Goal: Complete application form: Complete application form

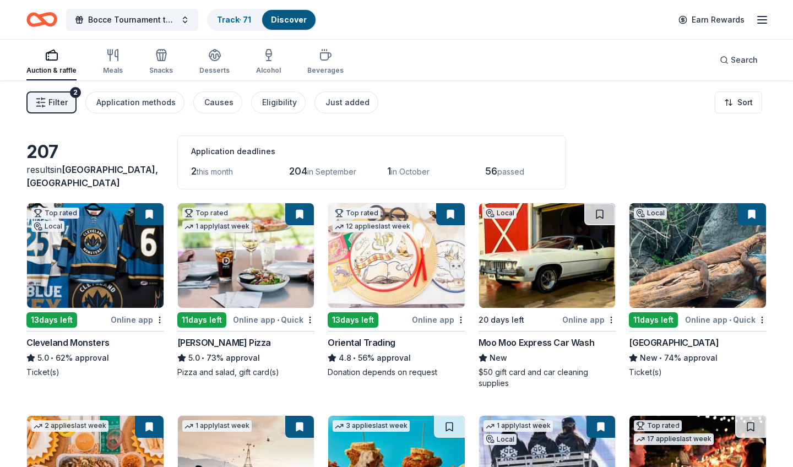
scroll to position [87, 0]
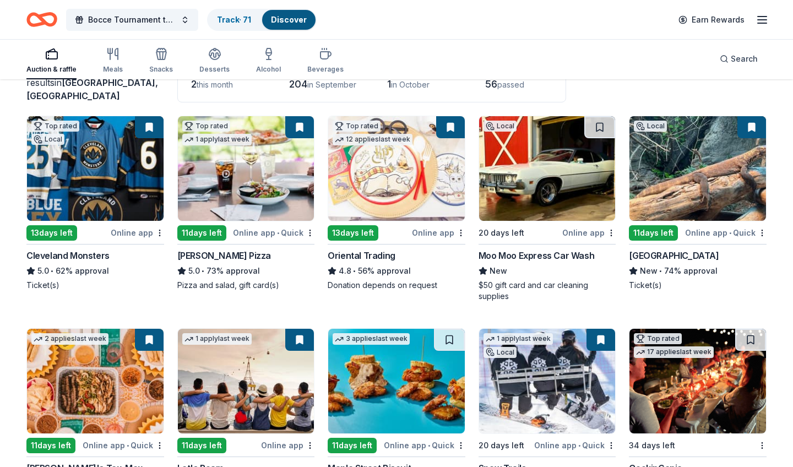
click at [264, 170] on img at bounding box center [246, 168] width 136 height 105
click at [299, 127] on button at bounding box center [299, 127] width 29 height 22
click at [298, 124] on button at bounding box center [299, 127] width 29 height 22
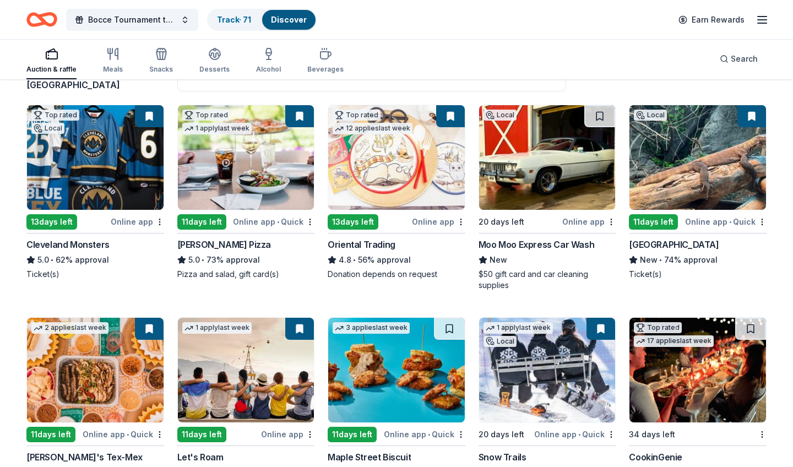
scroll to position [103, 0]
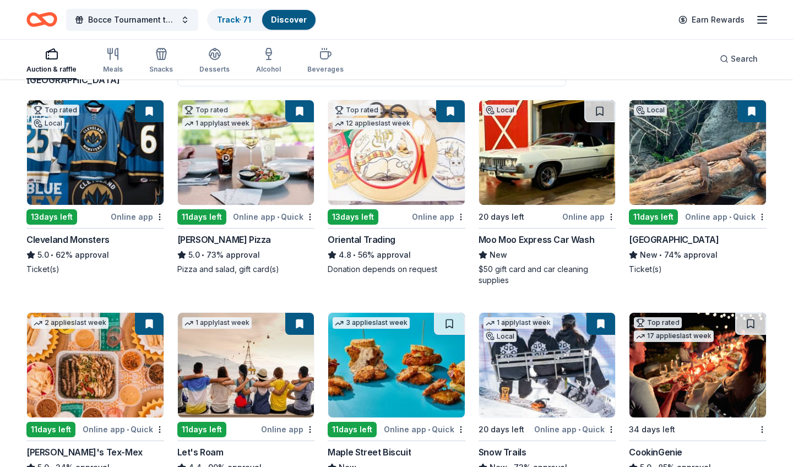
click at [400, 135] on img at bounding box center [396, 152] width 136 height 105
click at [455, 111] on button at bounding box center [450, 111] width 29 height 22
click at [447, 113] on button at bounding box center [450, 111] width 29 height 22
click at [456, 113] on button at bounding box center [450, 111] width 29 height 22
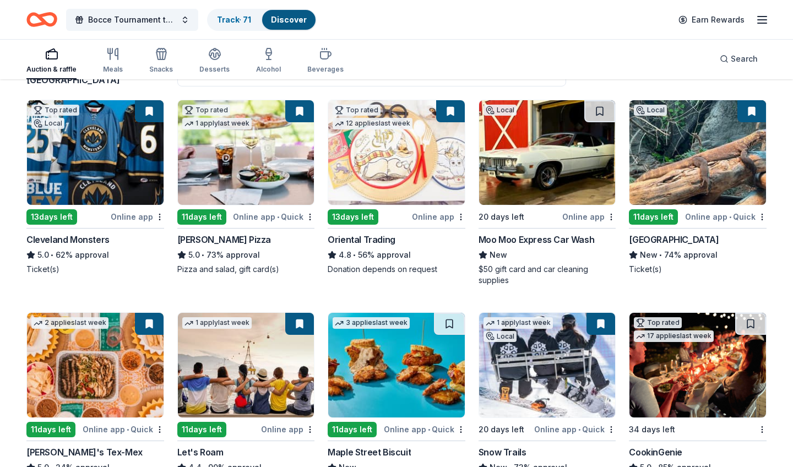
click at [456, 113] on button at bounding box center [450, 111] width 29 height 22
click at [460, 220] on html "Bocce Tournament to Stop Trafficking Track · 71 Discover Earn Rewards Auction &…" at bounding box center [396, 130] width 793 height 467
click at [391, 216] on html "Bocce Tournament to Stop Trafficking Track · 71 Discover Earn Rewards Auction &…" at bounding box center [396, 130] width 793 height 467
click at [299, 109] on button at bounding box center [299, 111] width 29 height 22
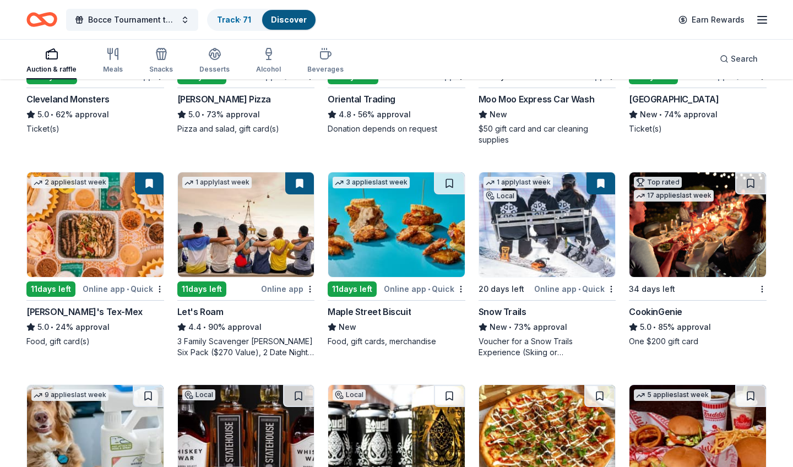
scroll to position [245, 0]
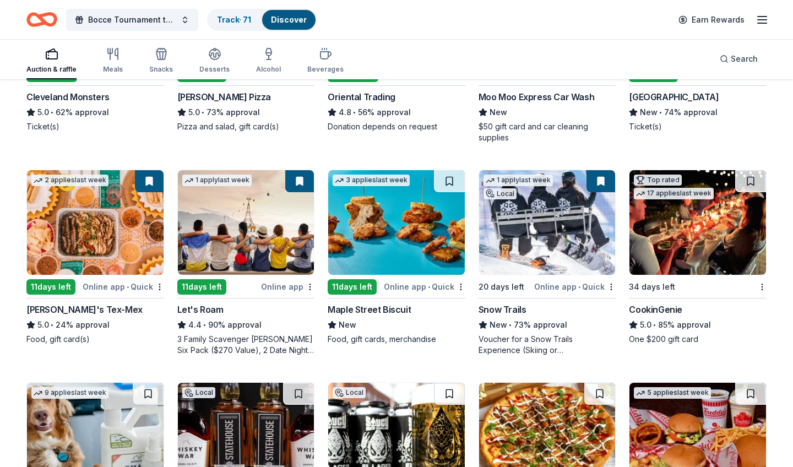
click at [698, 233] on img at bounding box center [697, 222] width 136 height 105
click at [408, 246] on img at bounding box center [396, 222] width 136 height 105
click at [449, 185] on button at bounding box center [450, 181] width 29 height 22
click at [110, 210] on img at bounding box center [95, 222] width 136 height 105
click at [147, 178] on button at bounding box center [149, 181] width 29 height 22
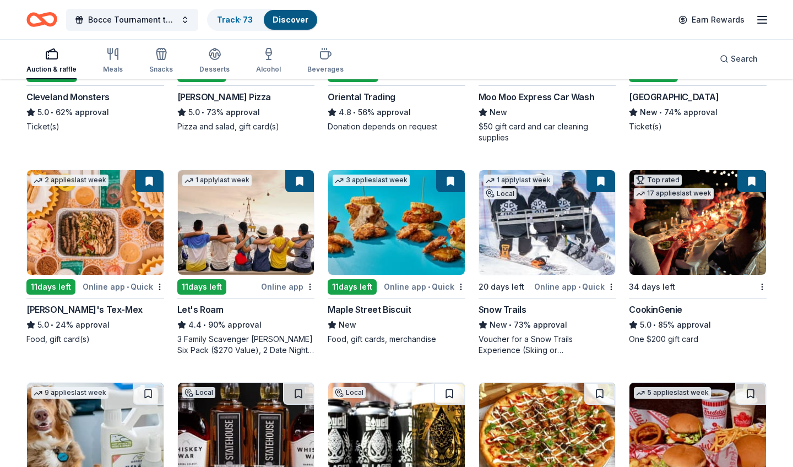
click at [147, 178] on button at bounding box center [149, 181] width 29 height 22
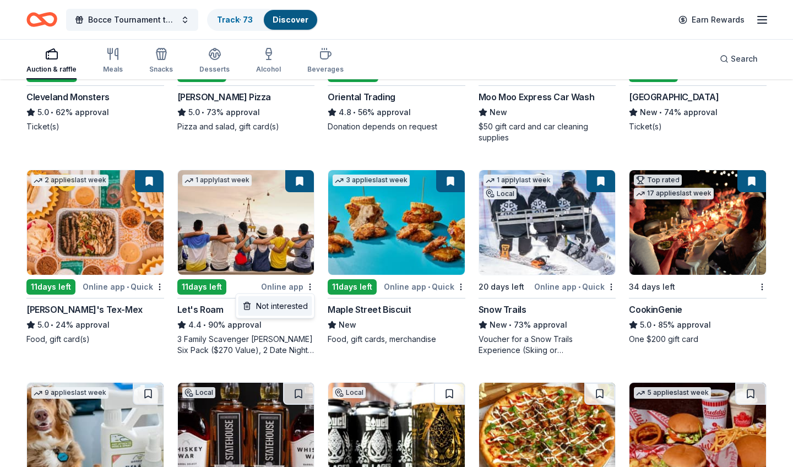
click at [303, 302] on div "Not interested" at bounding box center [275, 306] width 74 height 20
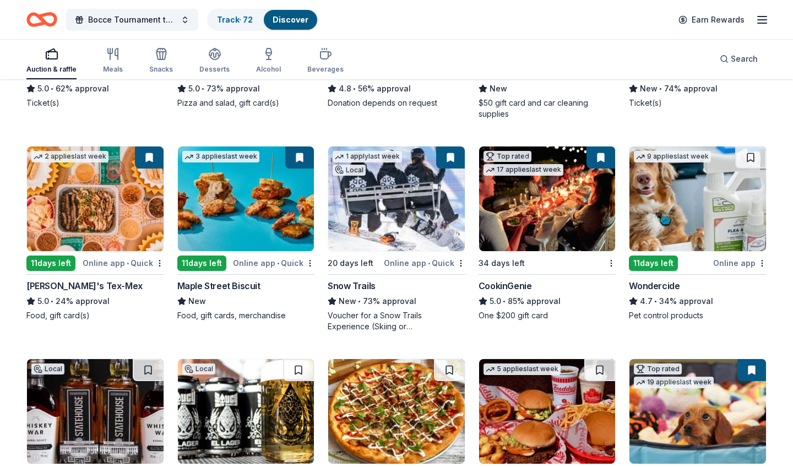
scroll to position [270, 0]
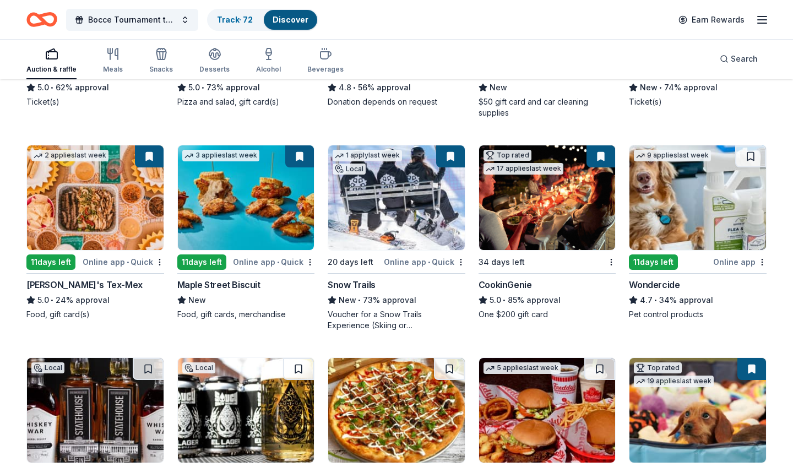
click at [750, 263] on div "Online app" at bounding box center [739, 262] width 53 height 14
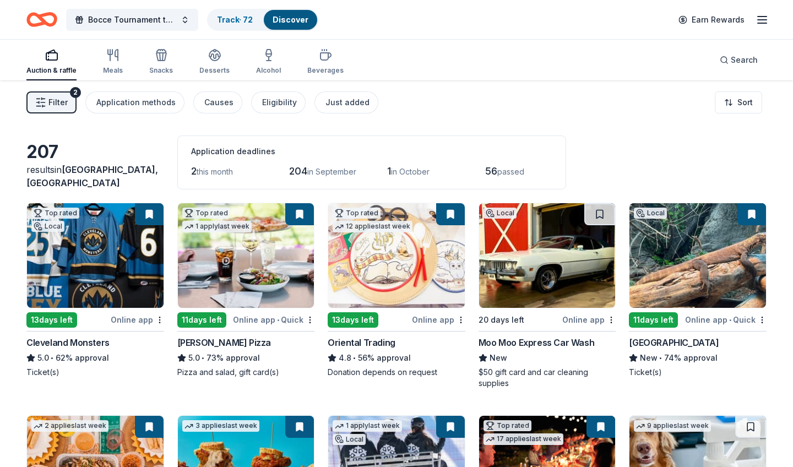
scroll to position [0, 0]
click at [335, 100] on div "Just added" at bounding box center [347, 102] width 44 height 13
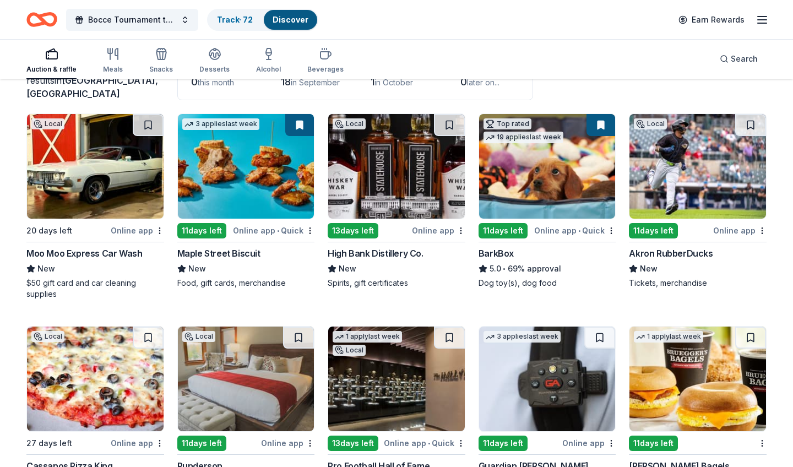
scroll to position [95, 0]
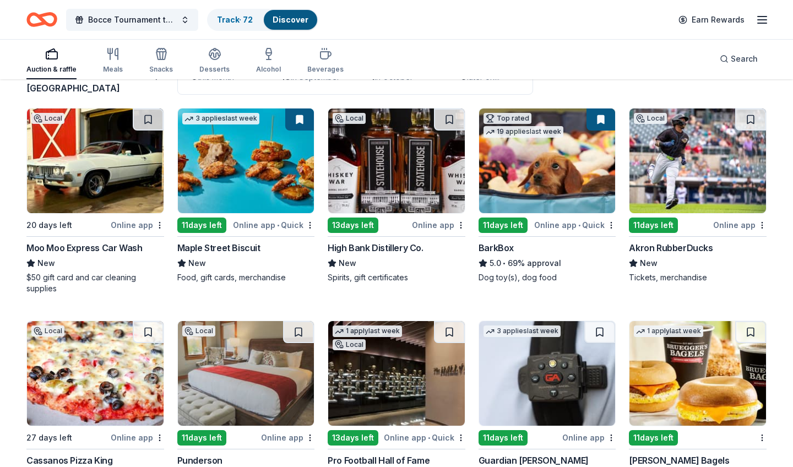
click at [406, 149] on img at bounding box center [396, 160] width 136 height 105
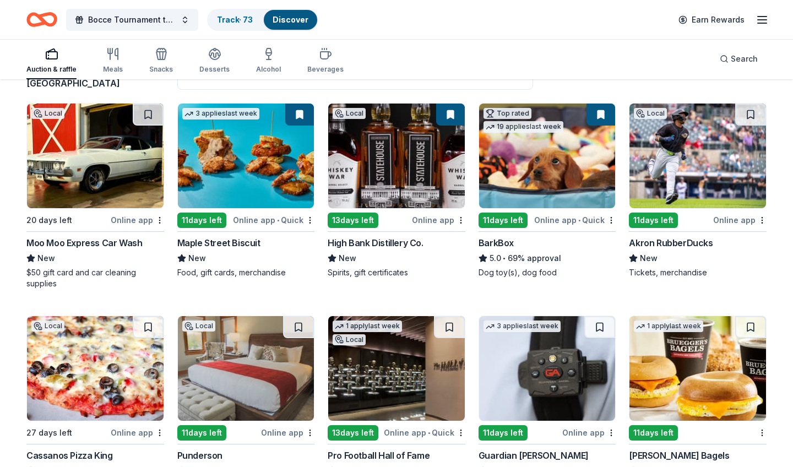
scroll to position [102, 0]
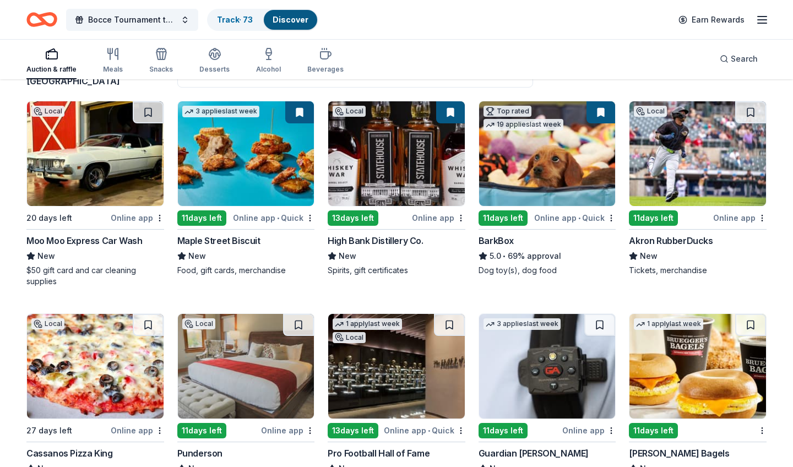
click at [537, 153] on img at bounding box center [547, 153] width 136 height 105
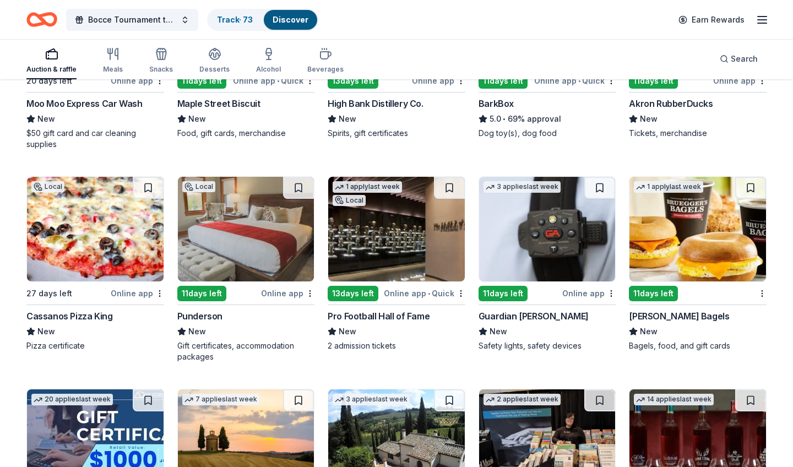
scroll to position [249, 0]
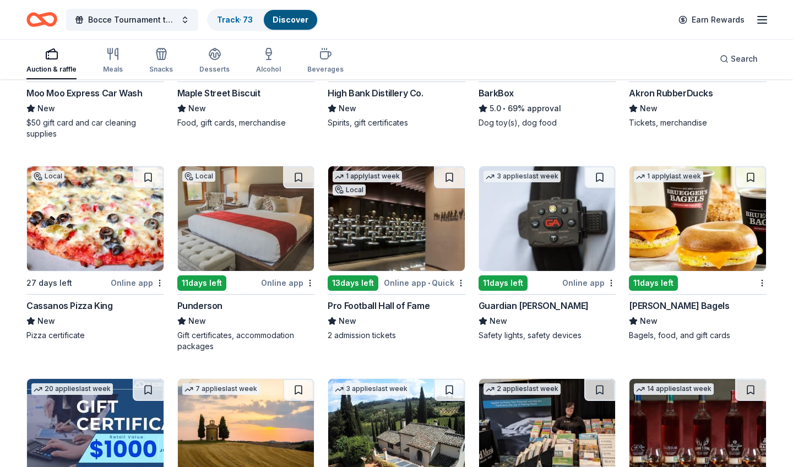
click at [401, 214] on img at bounding box center [396, 218] width 136 height 105
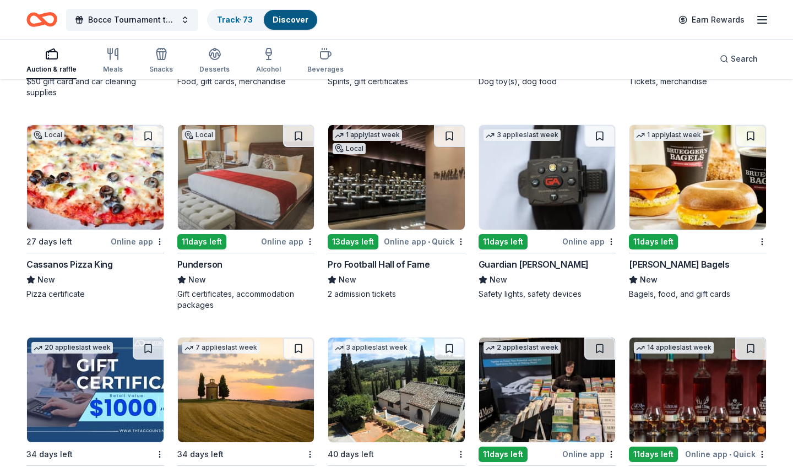
scroll to position [292, 0]
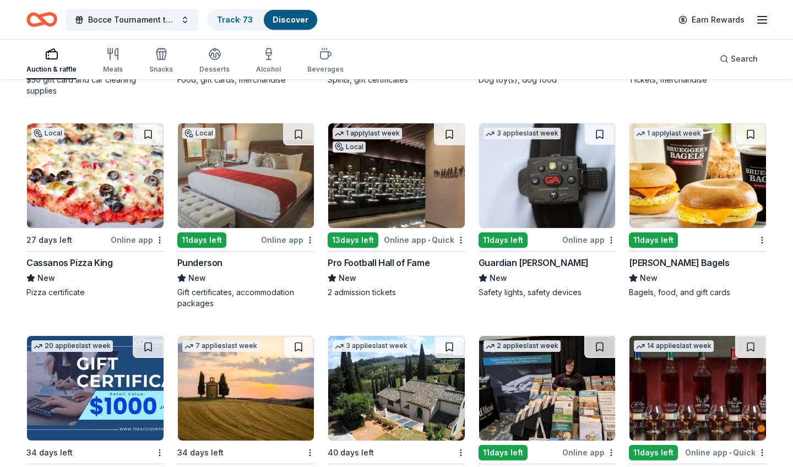
click at [526, 188] on img at bounding box center [547, 175] width 136 height 105
click at [456, 135] on button at bounding box center [449, 134] width 31 height 22
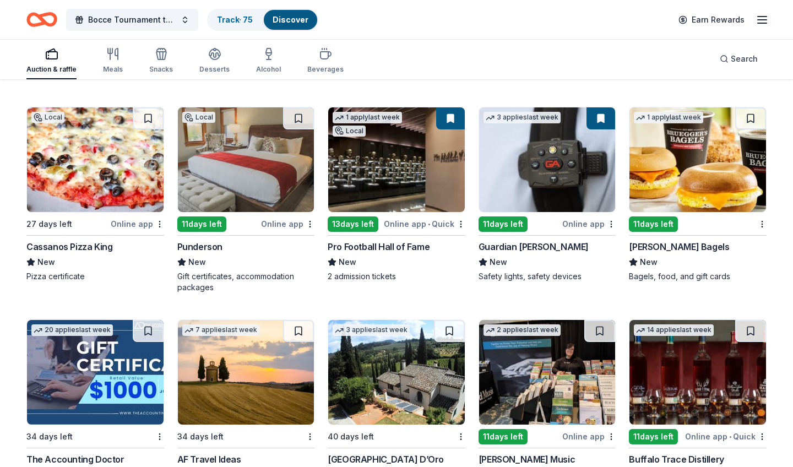
scroll to position [309, 0]
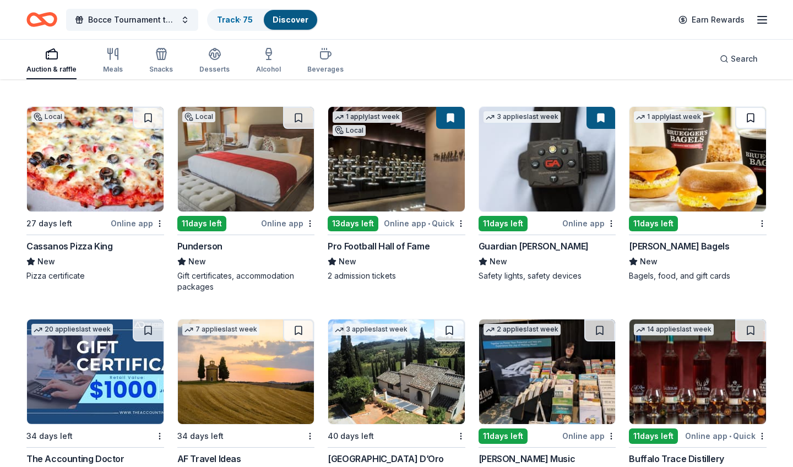
click at [750, 116] on button at bounding box center [750, 118] width 31 height 22
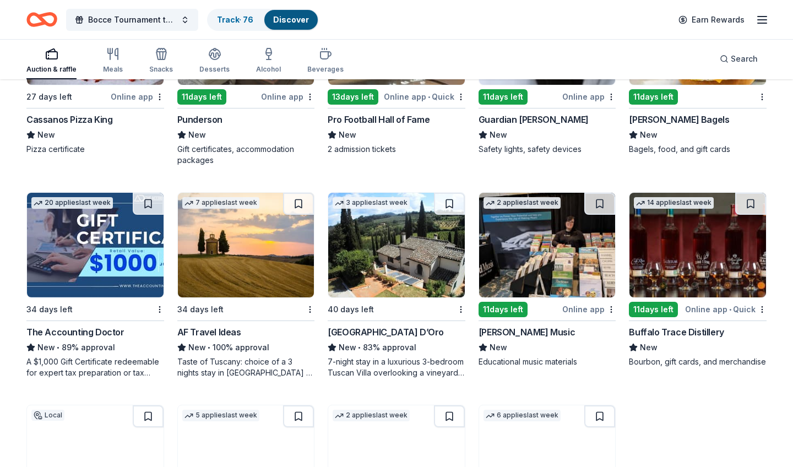
scroll to position [451, 0]
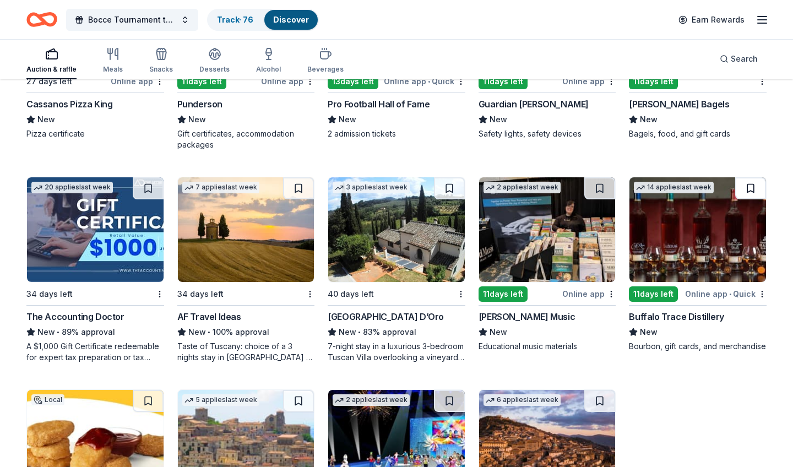
click at [750, 189] on button at bounding box center [750, 188] width 31 height 22
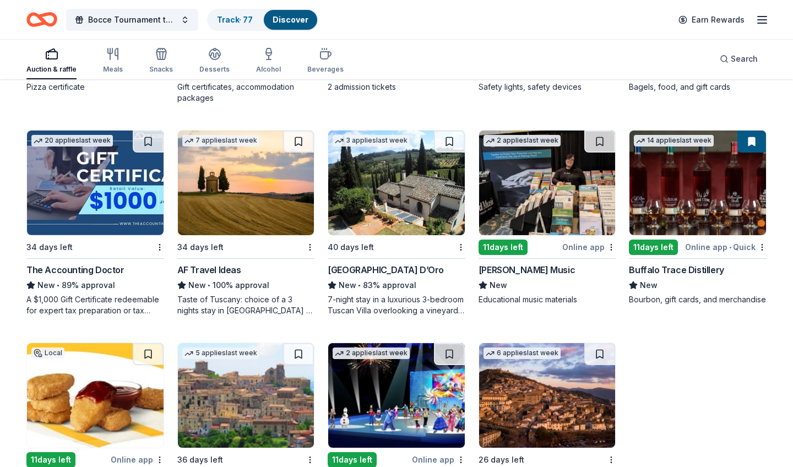
scroll to position [496, 0]
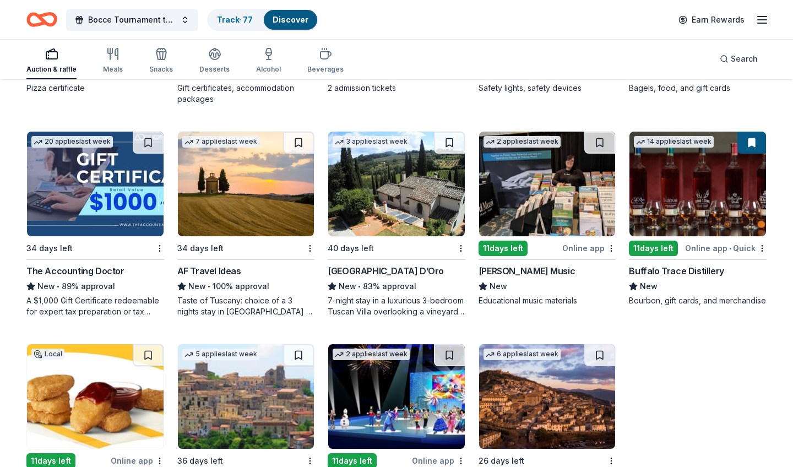
click at [374, 198] on img at bounding box center [396, 184] width 136 height 105
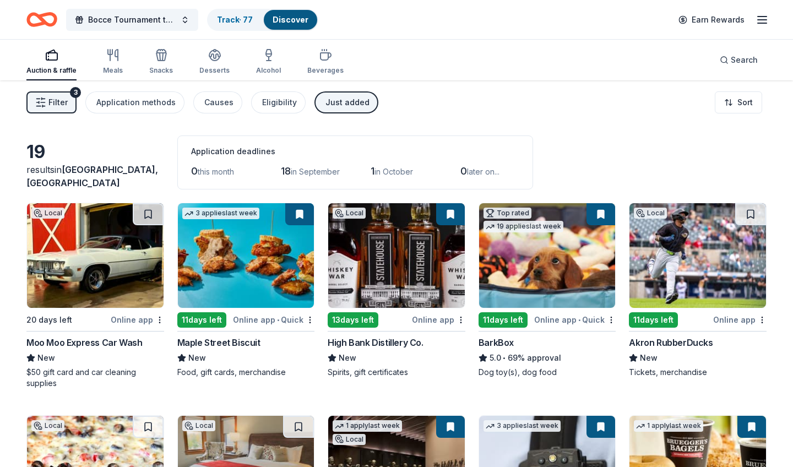
scroll to position [0, 0]
click at [139, 101] on div "Application methods" at bounding box center [135, 102] width 79 height 13
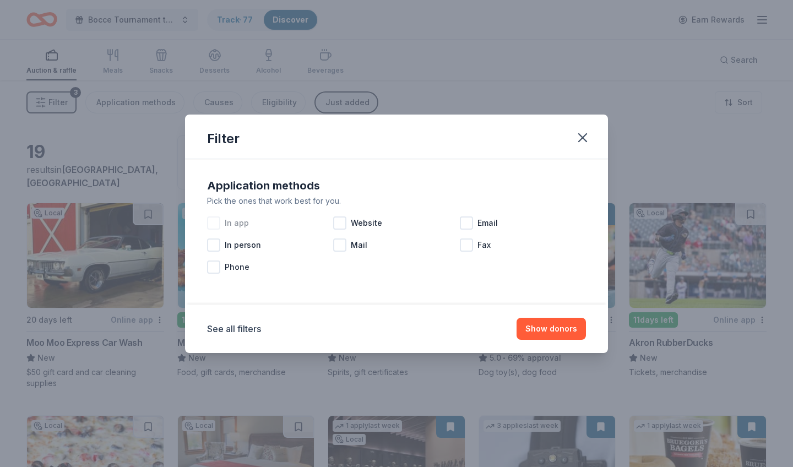
click at [219, 221] on div at bounding box center [213, 222] width 13 height 13
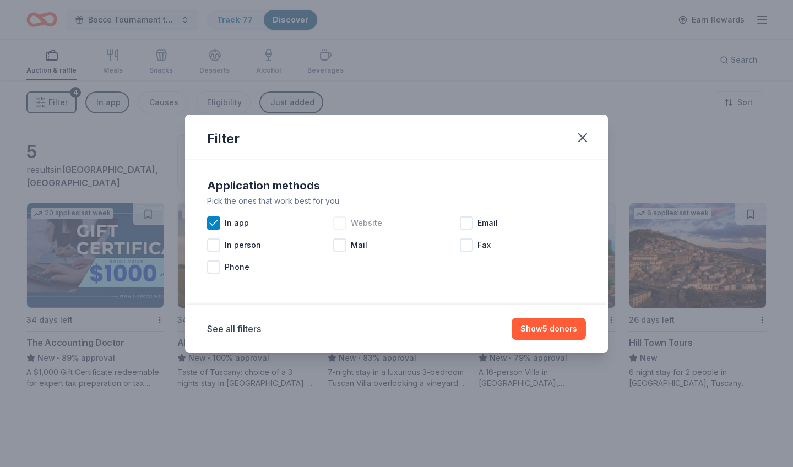
click at [341, 225] on div at bounding box center [339, 222] width 13 height 13
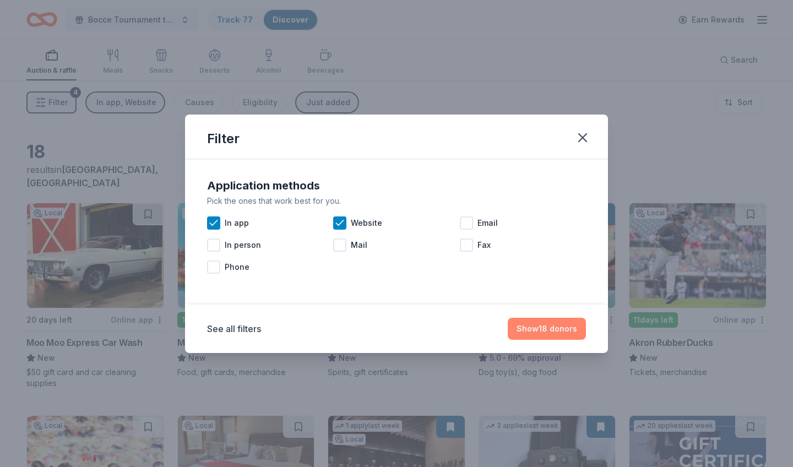
click at [527, 330] on button "Show 18 donors" at bounding box center [546, 329] width 78 height 22
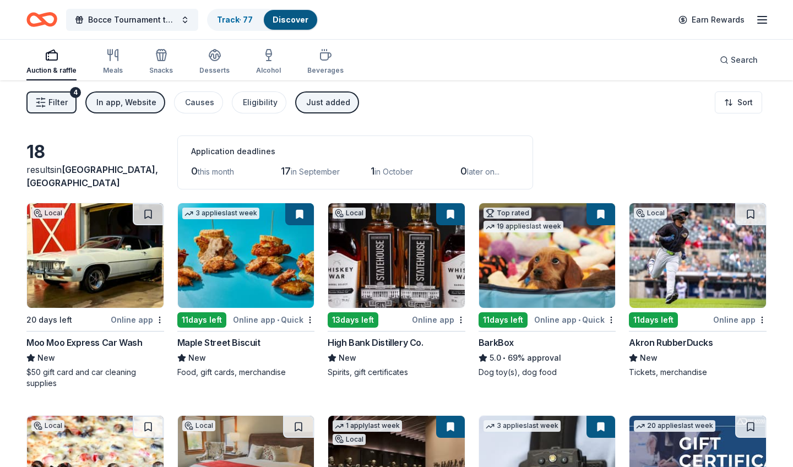
click at [63, 105] on span "Filter" at bounding box center [57, 102] width 19 height 13
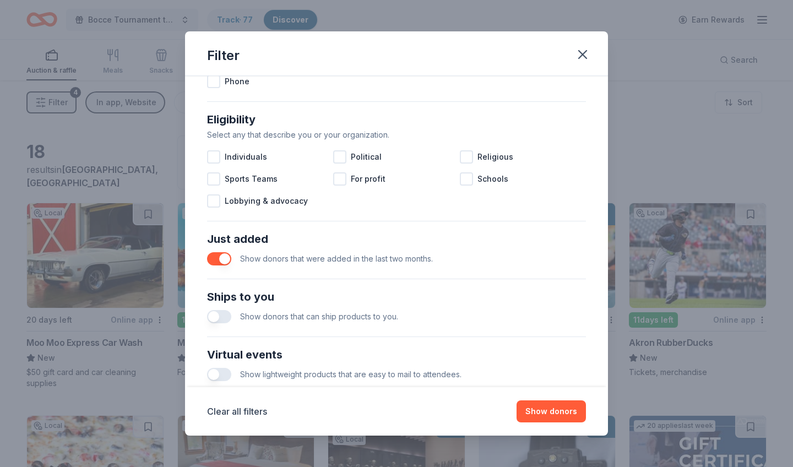
scroll to position [297, 0]
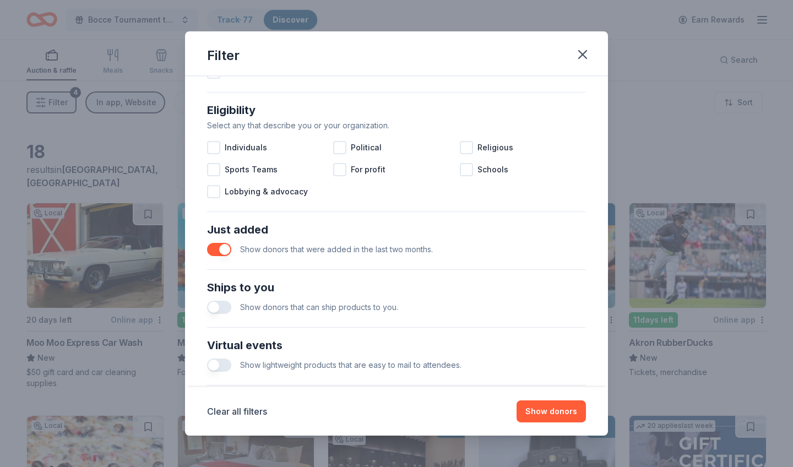
click at [226, 251] on button "button" at bounding box center [219, 249] width 24 height 13
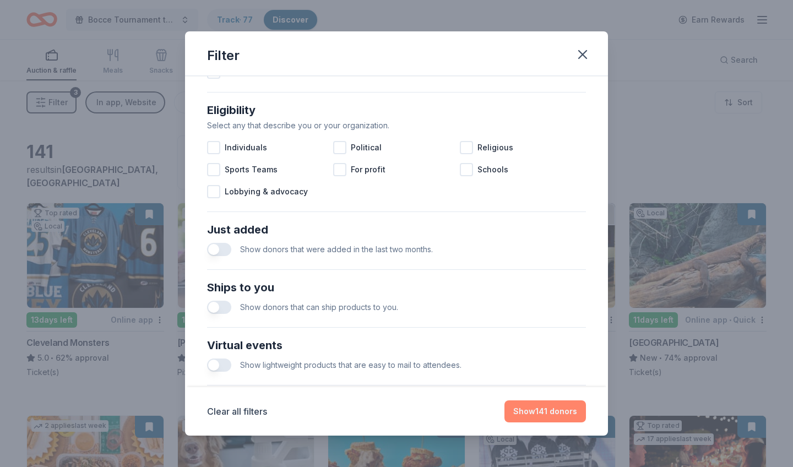
click at [517, 414] on button "Show 141 donors" at bounding box center [544, 411] width 81 height 22
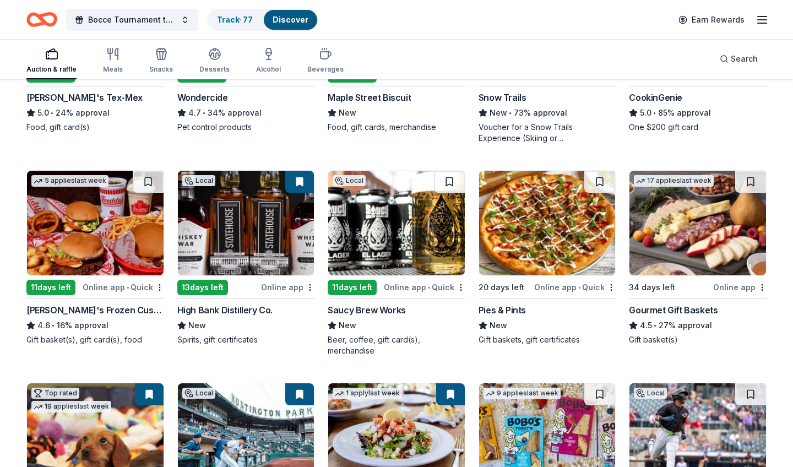
scroll to position [458, 0]
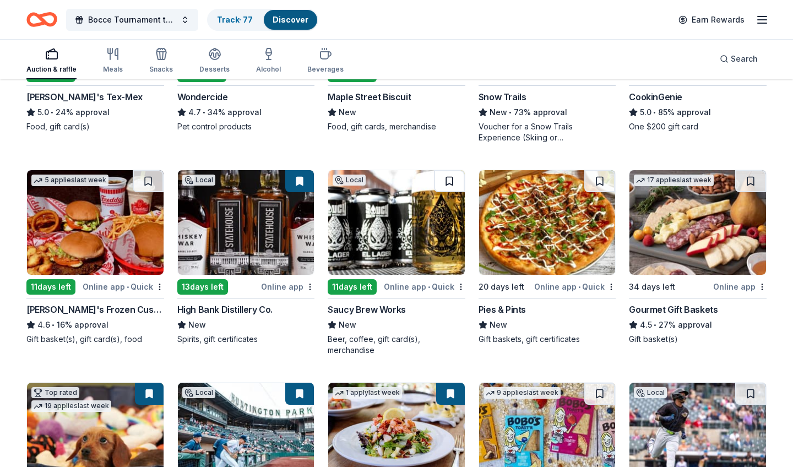
click at [451, 177] on button at bounding box center [449, 181] width 31 height 22
click at [605, 177] on button at bounding box center [599, 181] width 31 height 22
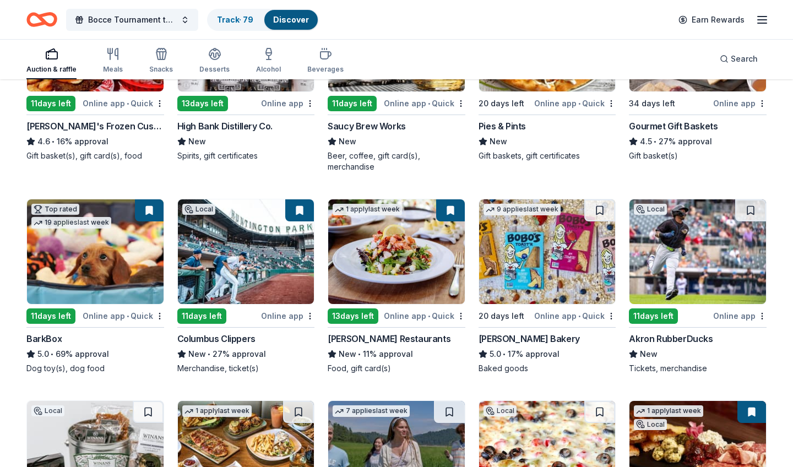
scroll to position [642, 0]
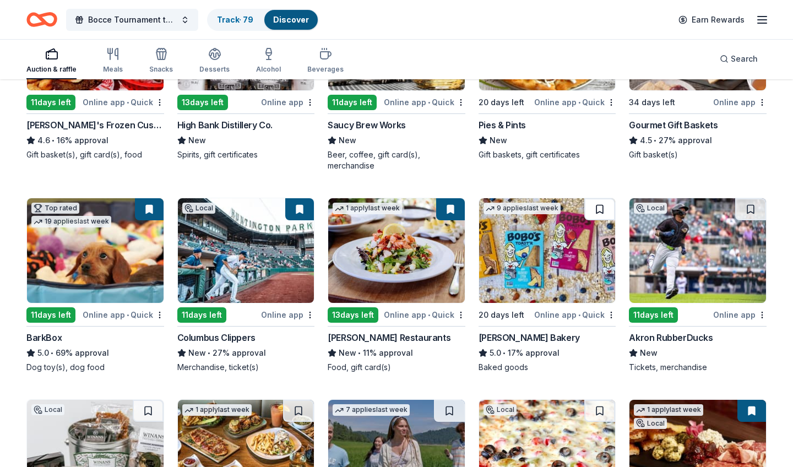
click at [597, 206] on button at bounding box center [599, 209] width 31 height 22
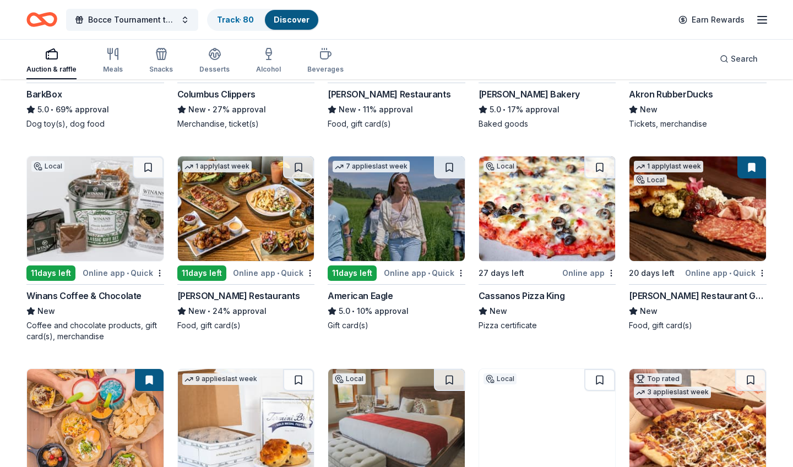
scroll to position [887, 0]
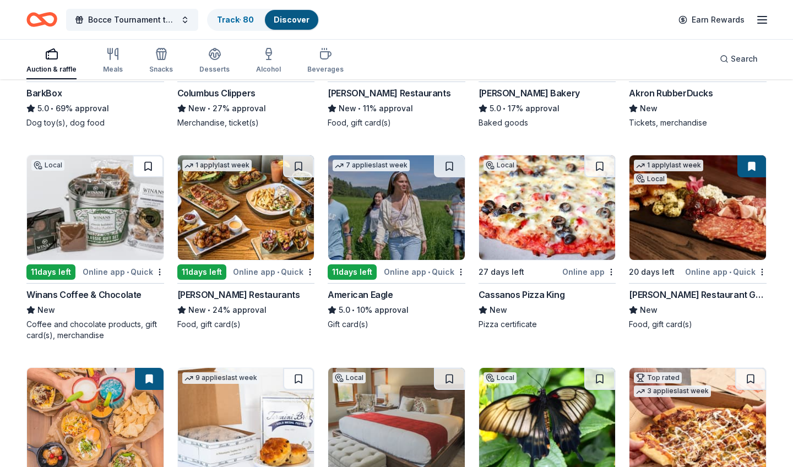
click at [148, 162] on button at bounding box center [148, 166] width 31 height 22
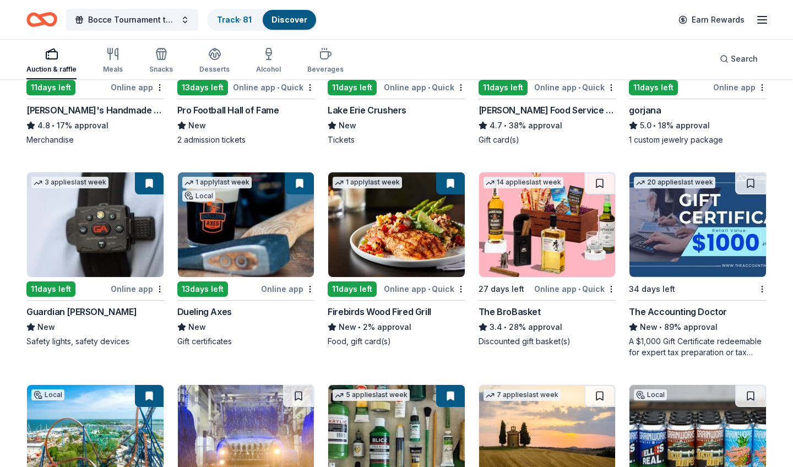
scroll to position [1495, 0]
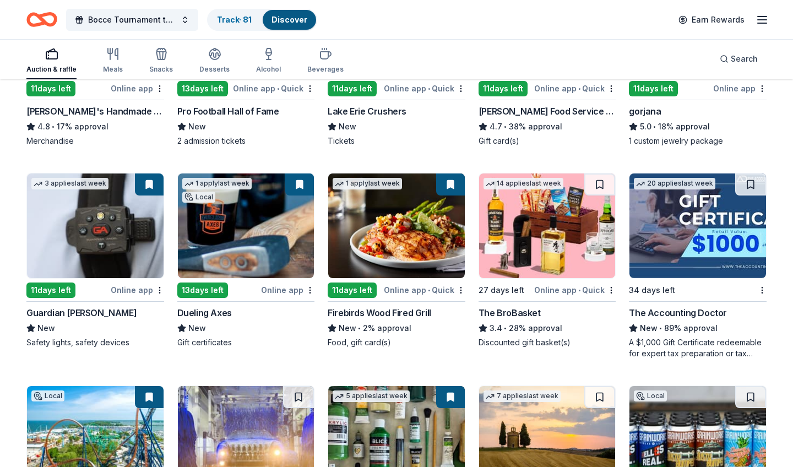
click at [305, 180] on button at bounding box center [299, 184] width 29 height 22
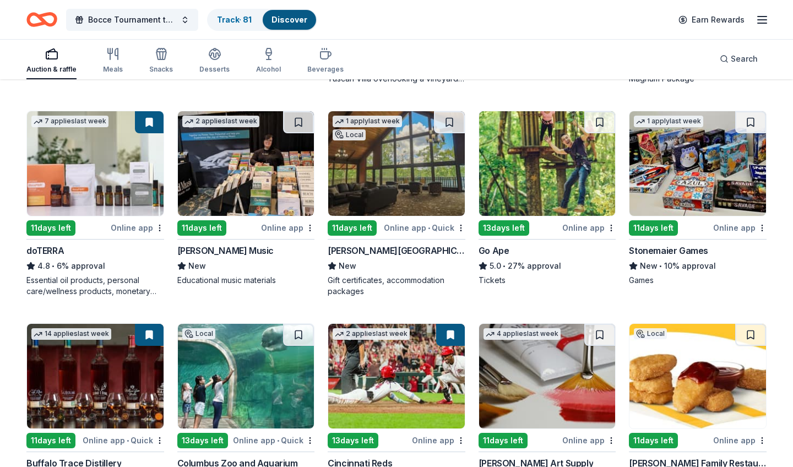
scroll to position [2213, 0]
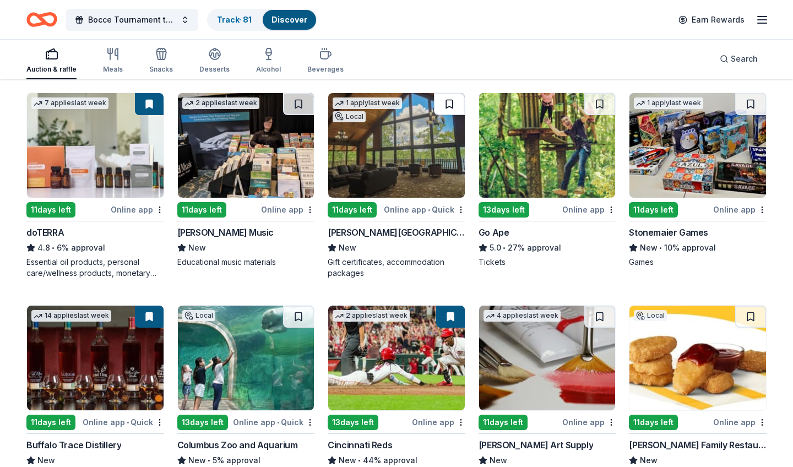
click at [451, 101] on button at bounding box center [449, 104] width 31 height 22
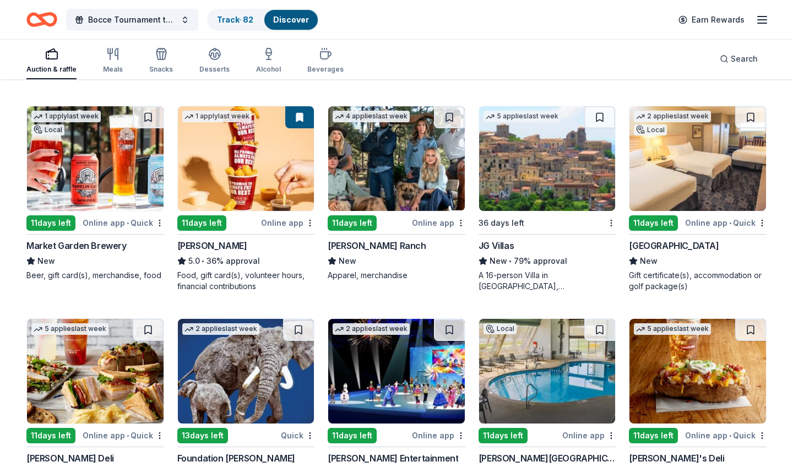
scroll to position [2625, 0]
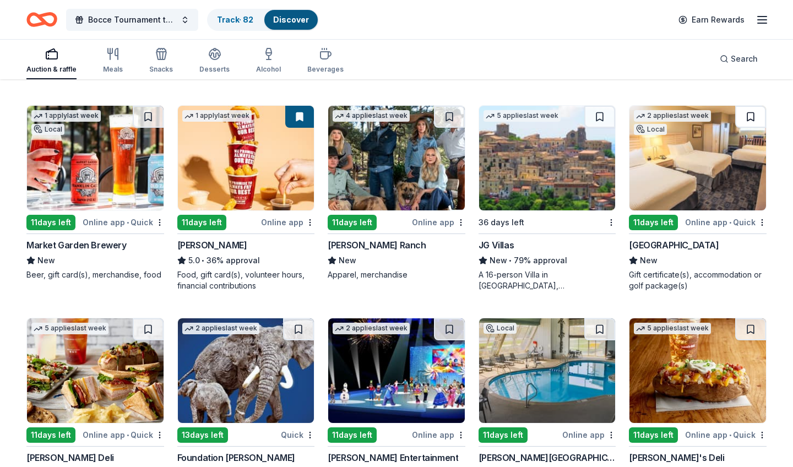
click at [746, 115] on button at bounding box center [750, 117] width 31 height 22
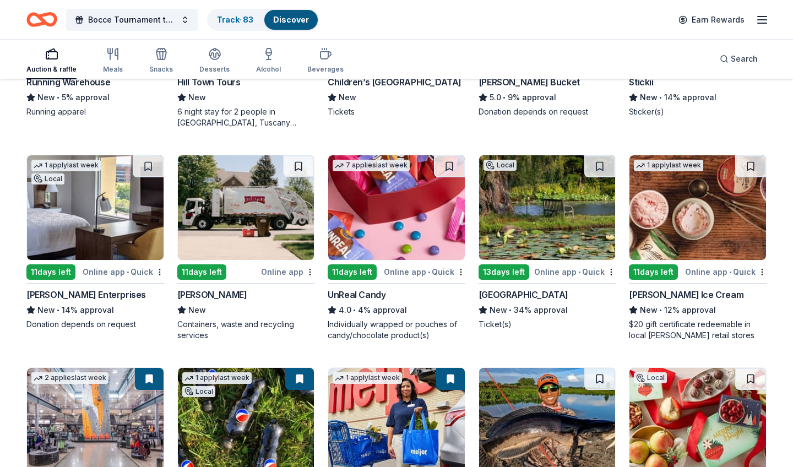
scroll to position [3219, 0]
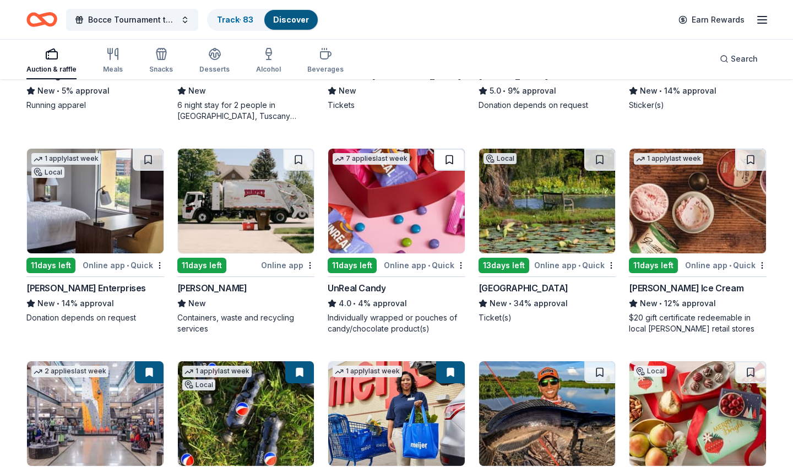
click at [445, 162] on button at bounding box center [449, 160] width 31 height 22
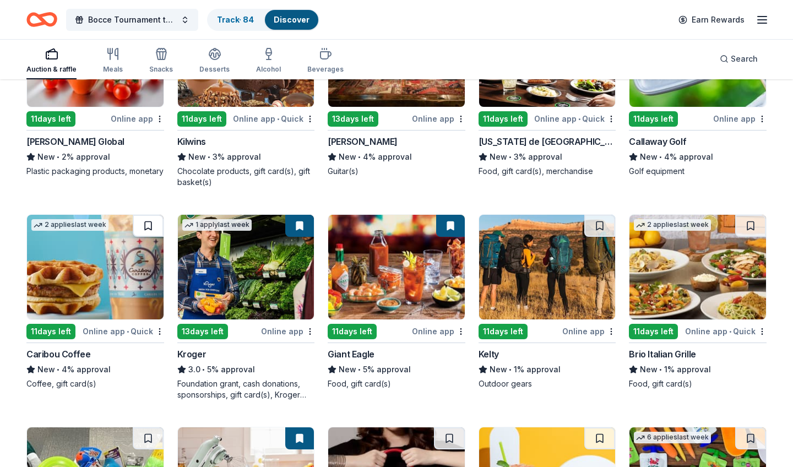
scroll to position [4219, 0]
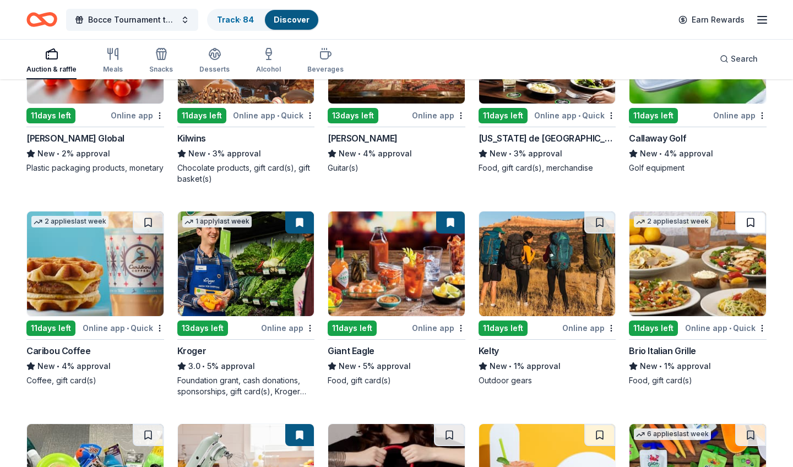
click at [751, 219] on button at bounding box center [750, 222] width 31 height 22
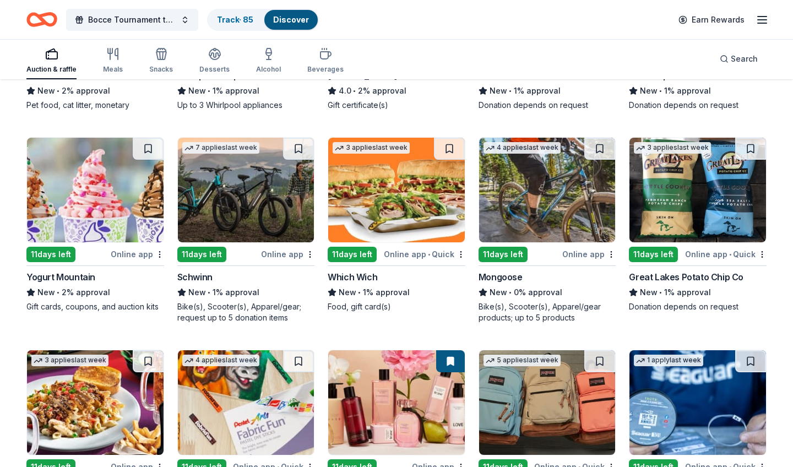
scroll to position [4709, 0]
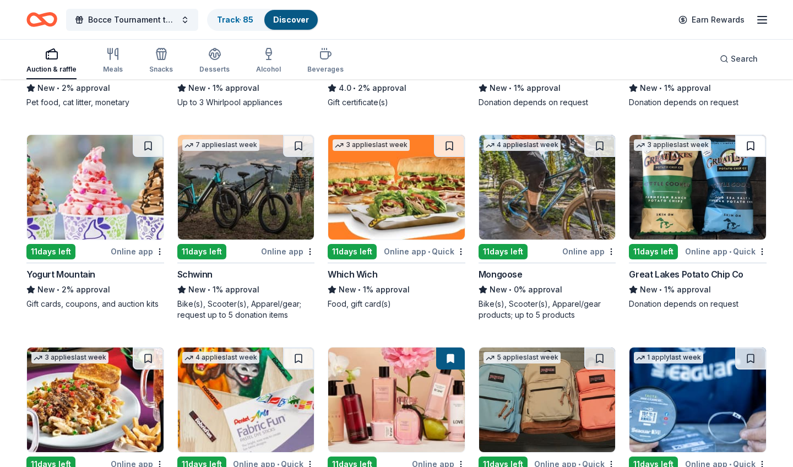
click at [754, 150] on button at bounding box center [750, 146] width 31 height 22
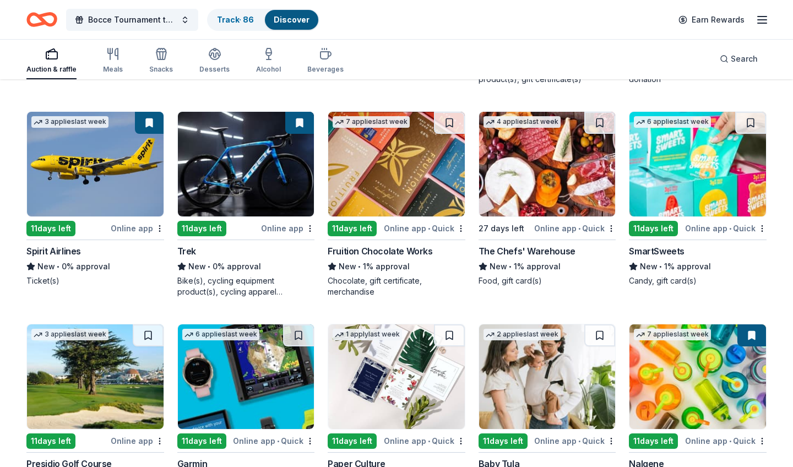
scroll to position [5375, 0]
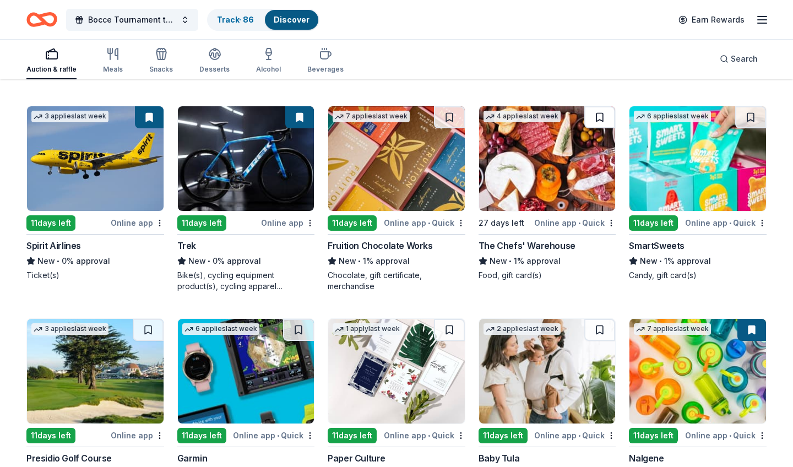
click at [599, 117] on button at bounding box center [599, 117] width 31 height 22
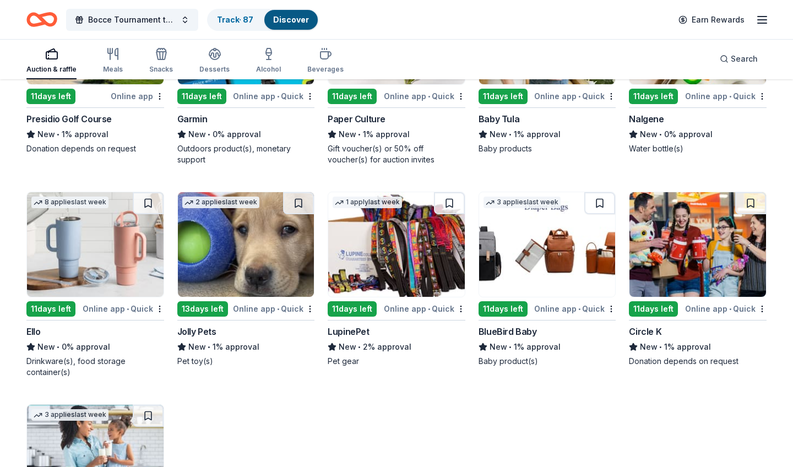
scroll to position [5713, 0]
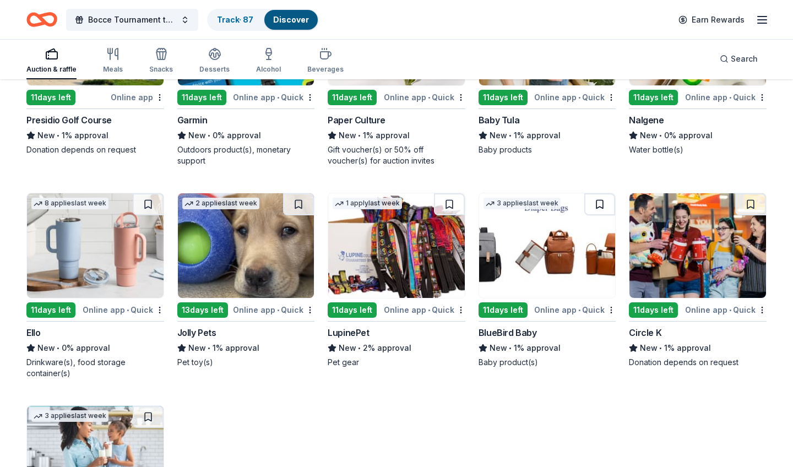
click at [600, 207] on button at bounding box center [599, 204] width 31 height 22
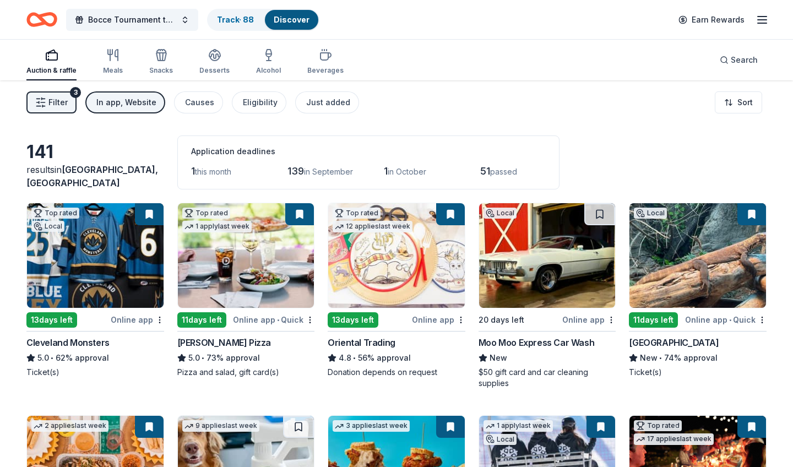
scroll to position [0, 0]
click at [52, 97] on span "Filter" at bounding box center [57, 102] width 19 height 13
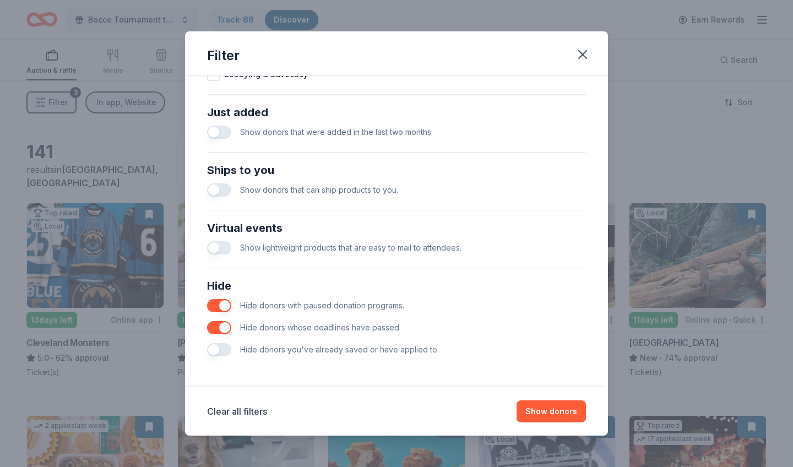
scroll to position [414, 0]
click at [578, 51] on icon "button" at bounding box center [582, 55] width 8 height 8
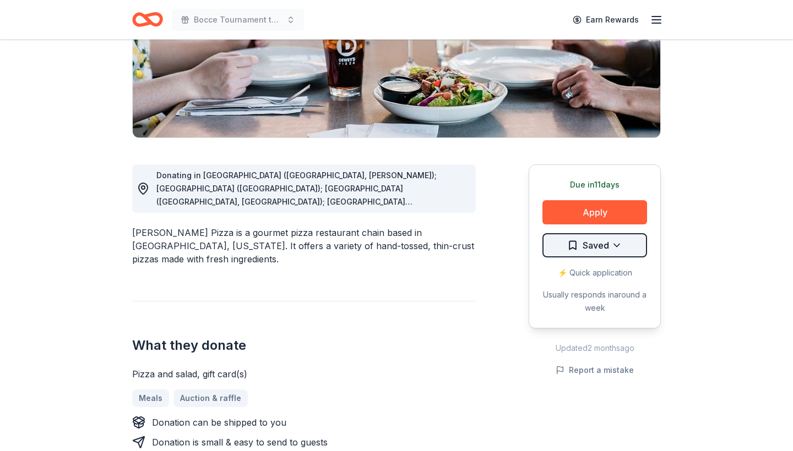
scroll to position [204, 0]
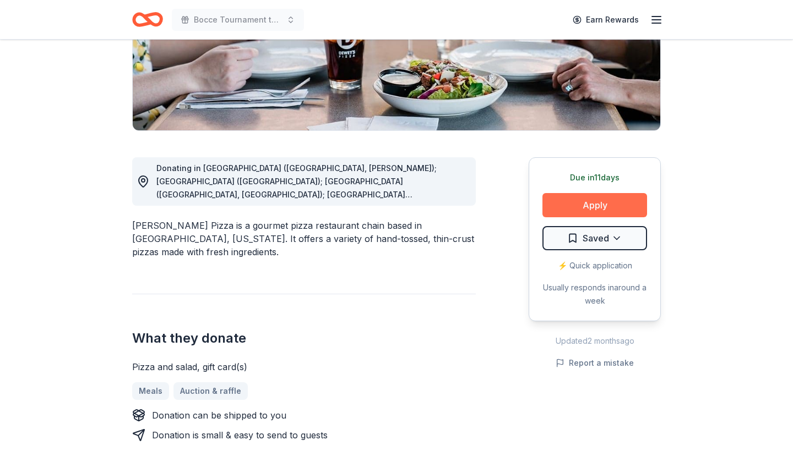
click at [625, 196] on button "Apply" at bounding box center [594, 205] width 105 height 24
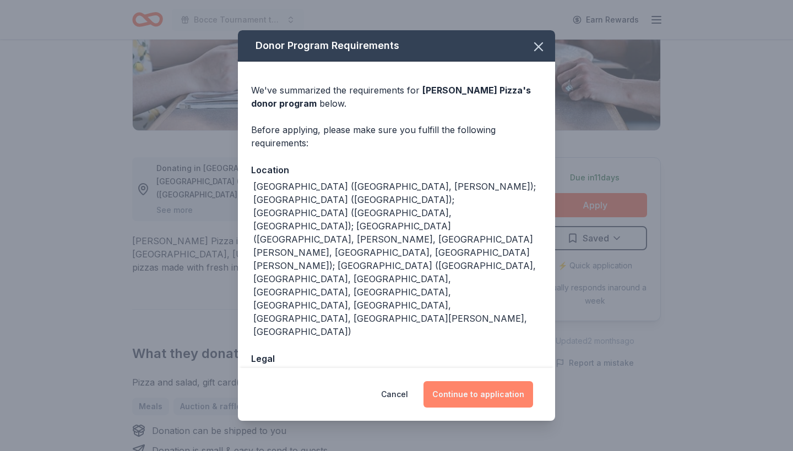
click at [473, 385] on button "Continue to application" at bounding box center [478, 394] width 110 height 26
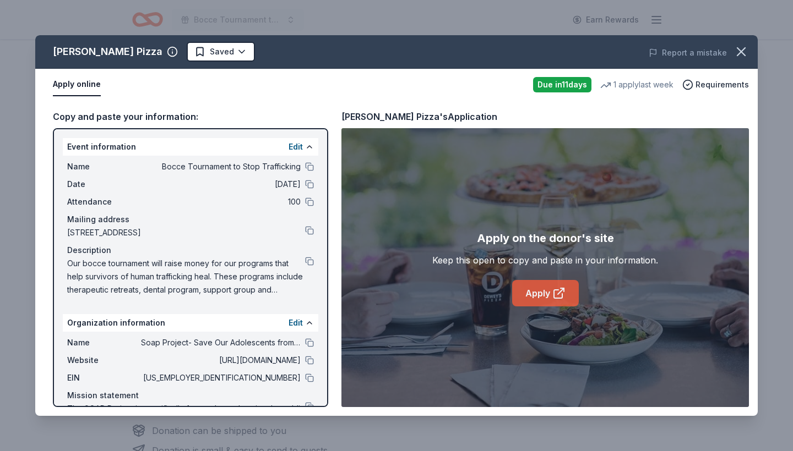
click at [541, 290] on link "Apply" at bounding box center [545, 293] width 67 height 26
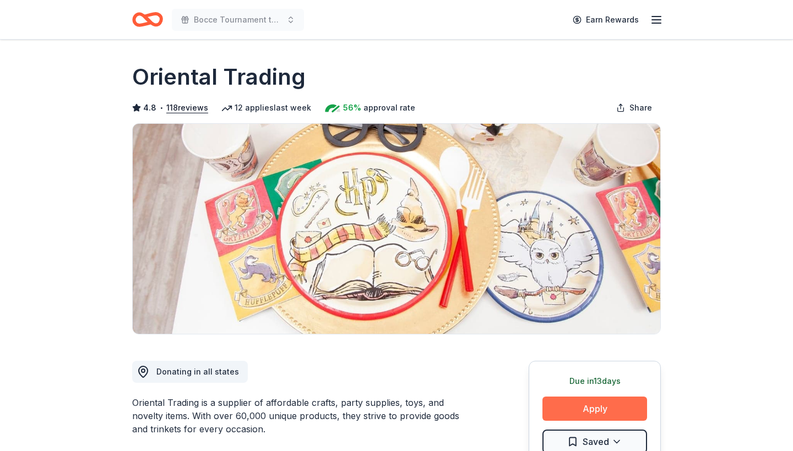
click at [566, 409] on button "Apply" at bounding box center [594, 409] width 105 height 24
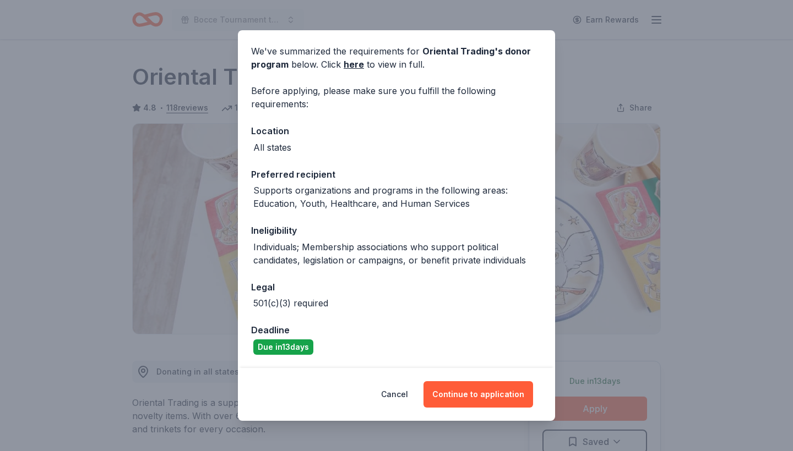
scroll to position [39, 0]
click at [485, 388] on button "Continue to application" at bounding box center [478, 394] width 110 height 26
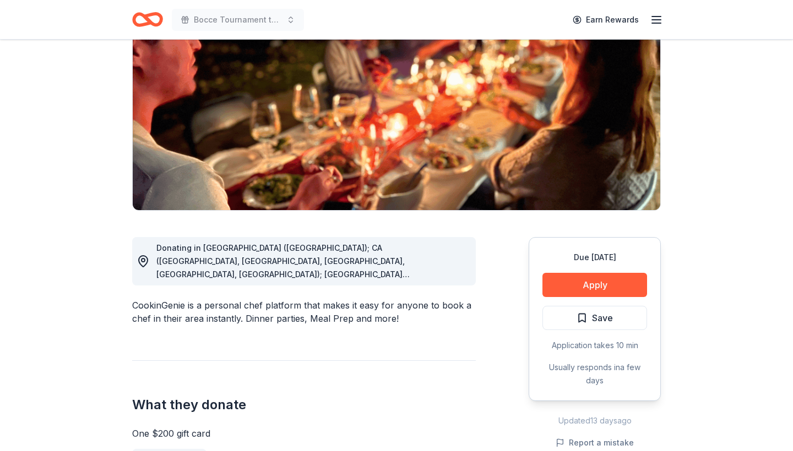
scroll to position [127, 0]
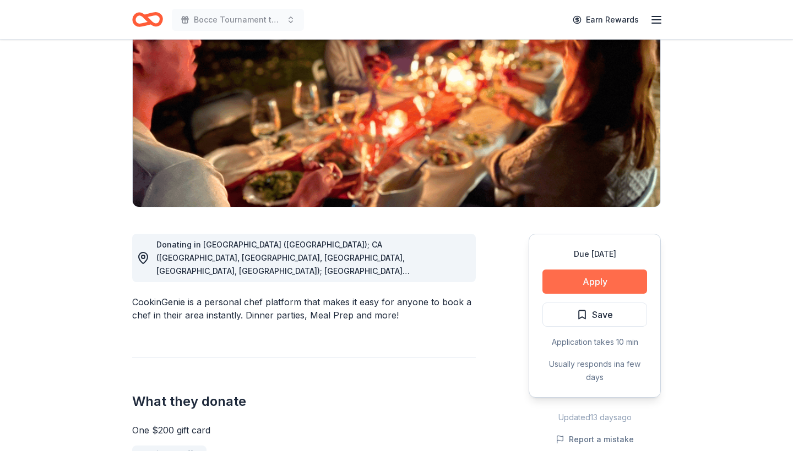
click at [624, 283] on button "Apply" at bounding box center [594, 282] width 105 height 24
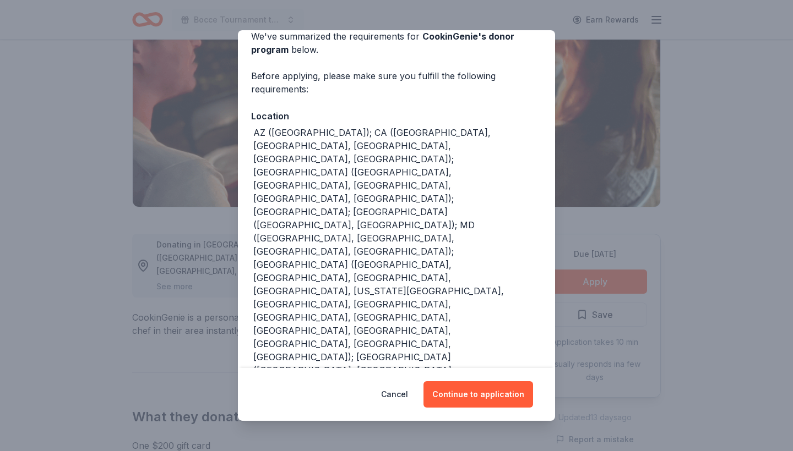
scroll to position [59, 0]
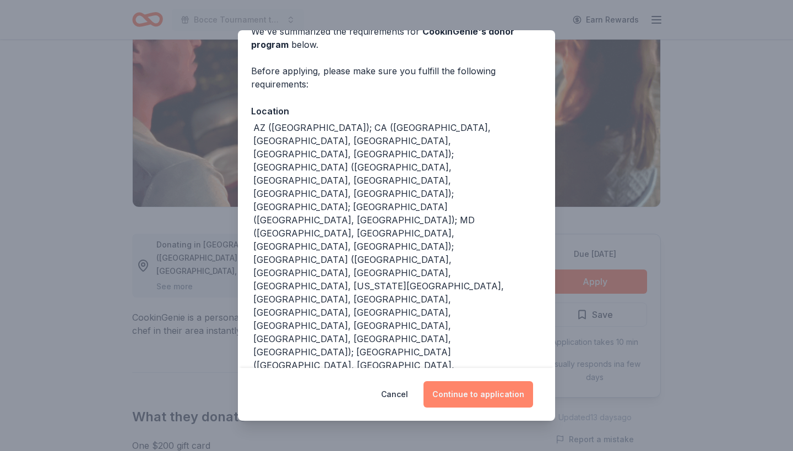
click at [495, 391] on button "Continue to application" at bounding box center [478, 394] width 110 height 26
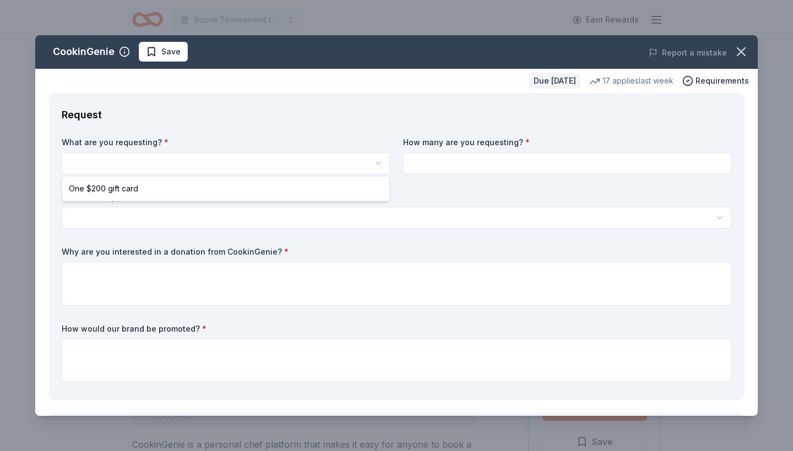
scroll to position [0, 0]
click at [292, 163] on html "Bocce Tournament to Stop Trafficking Earn Rewards Due in 34 days Share CookinGe…" at bounding box center [396, 225] width 793 height 451
select select "One $200 gift card"
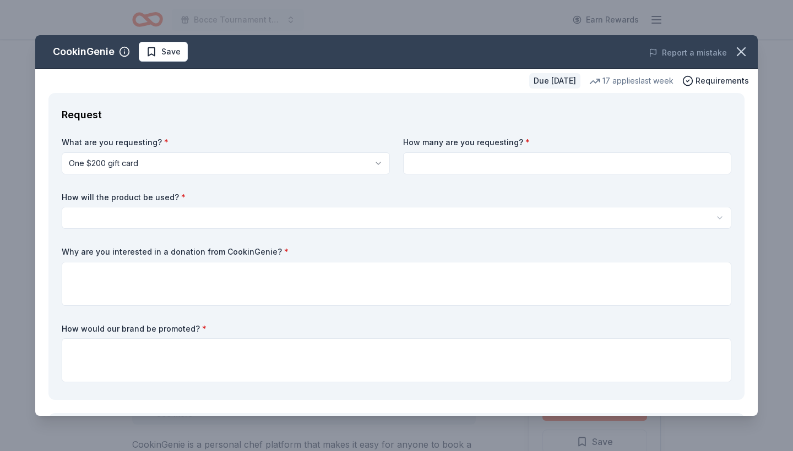
click at [490, 167] on input at bounding box center [567, 163] width 328 height 22
type input "1"
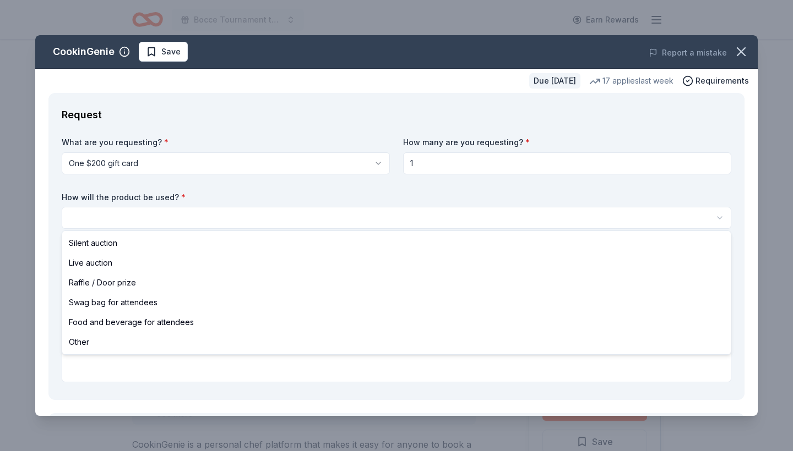
click at [377, 215] on html "Bocce Tournament to Stop Trafficking Earn Rewards Due in 34 days Share CookinGe…" at bounding box center [396, 225] width 793 height 451
select select "silentAuction"
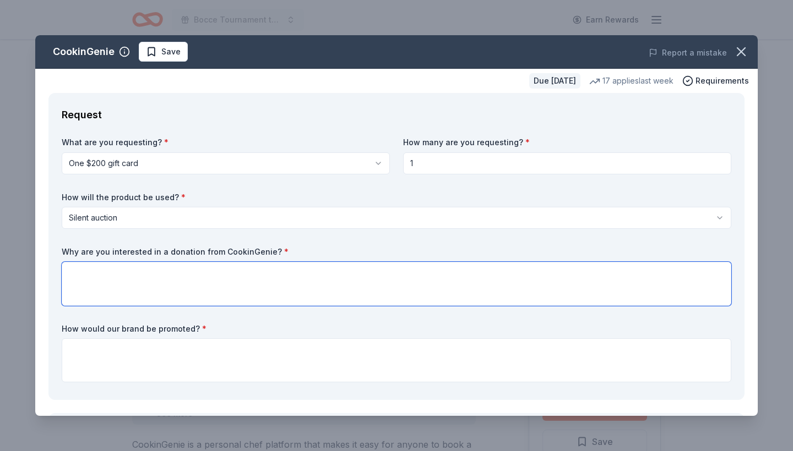
click at [338, 282] on textarea at bounding box center [396, 284] width 669 height 44
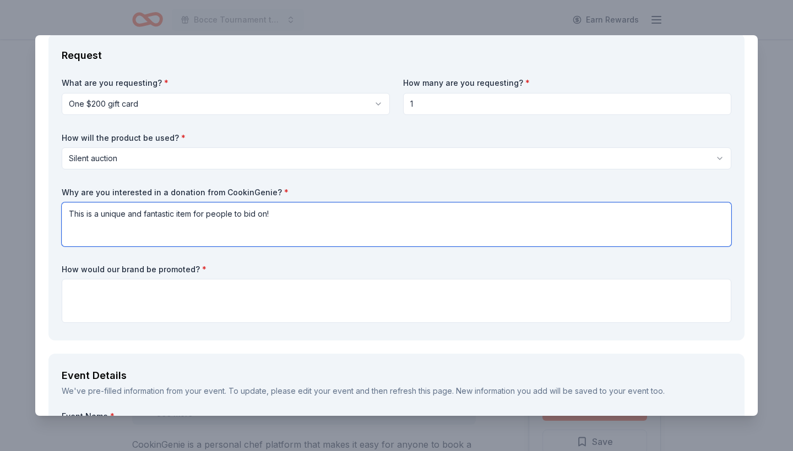
scroll to position [62, 0]
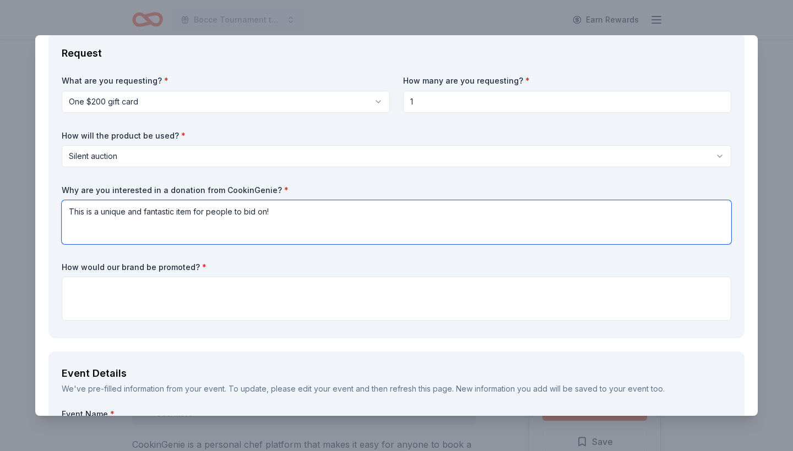
type textarea "This is a unique and fantastic item for people to bid on!"
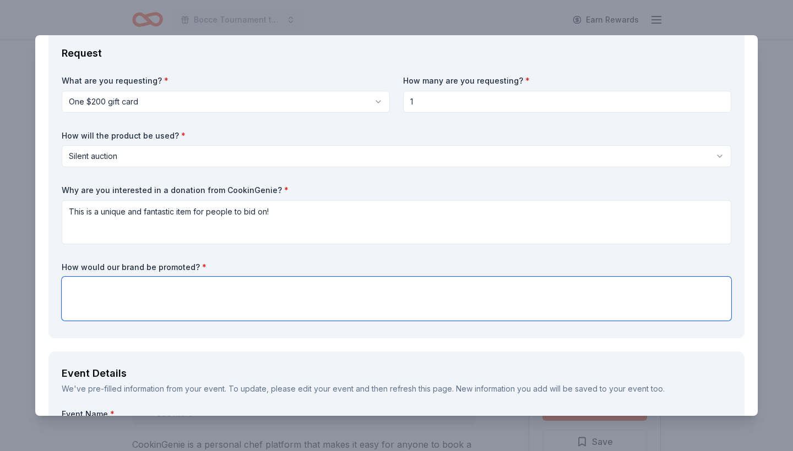
click at [315, 292] on textarea at bounding box center [396, 299] width 669 height 44
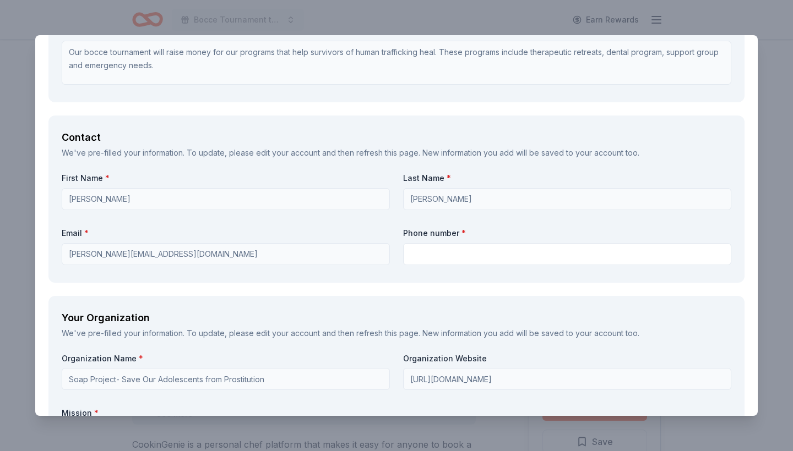
scroll to position [668, 0]
type textarea "At the table and on our Facebook site"
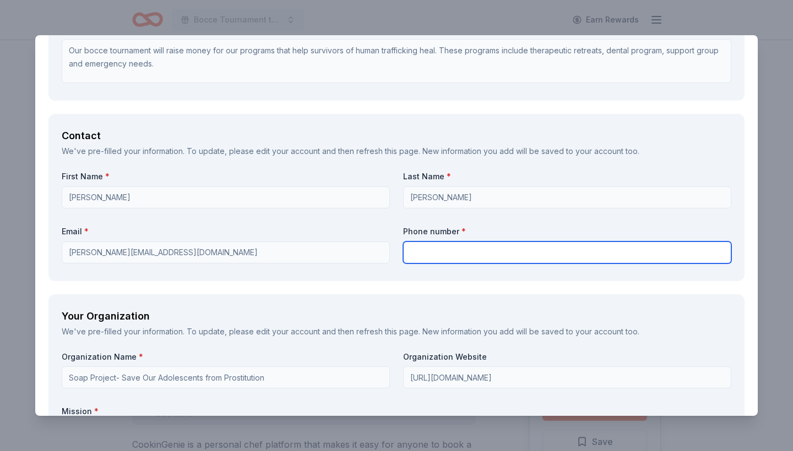
click at [413, 255] on input "text" at bounding box center [567, 253] width 328 height 22
type input "7404051308"
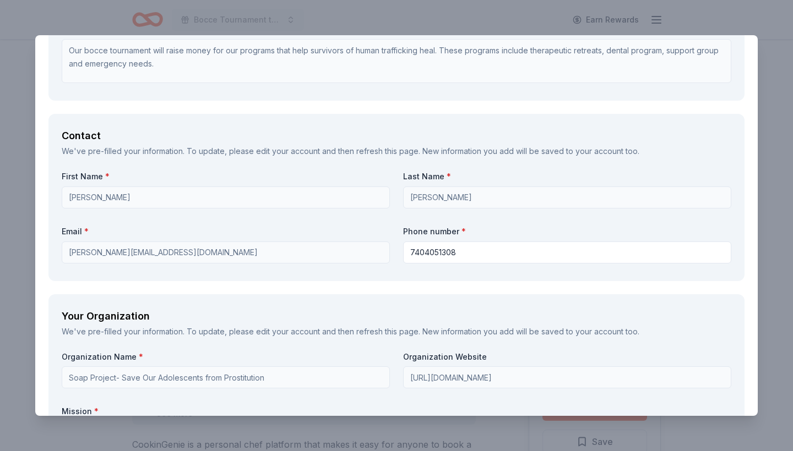
click at [369, 287] on div "Request What are you requesting? * One $200 gift card One $200 gift card How ma…" at bounding box center [396, 224] width 722 height 1598
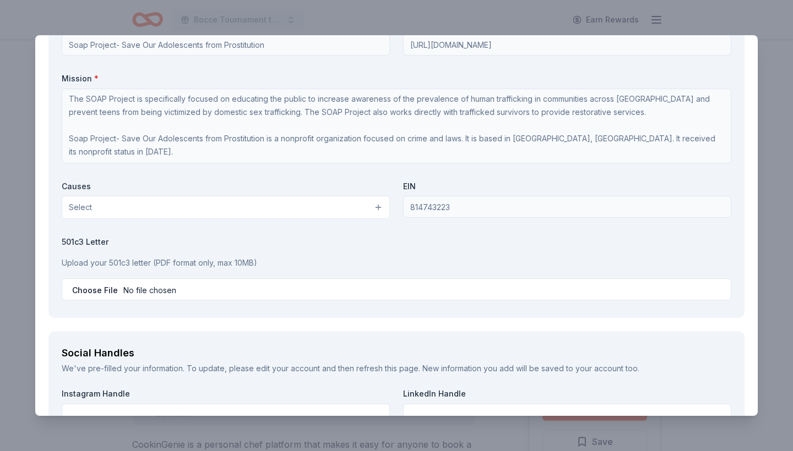
scroll to position [1022, 0]
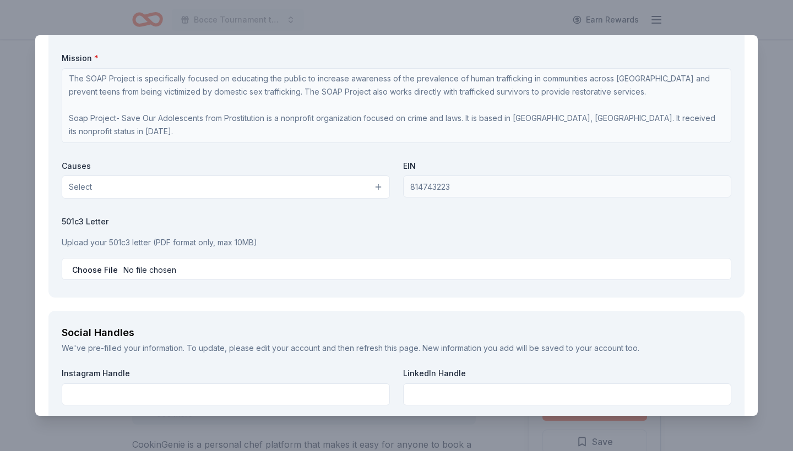
click at [340, 182] on button "Select" at bounding box center [226, 187] width 328 height 23
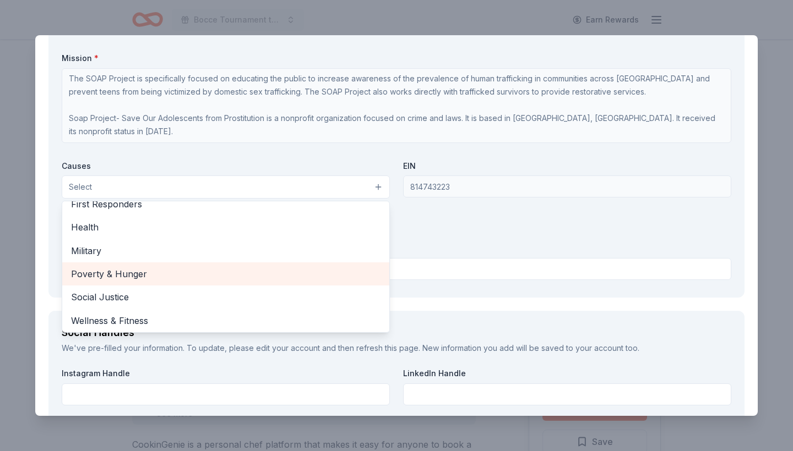
scroll to position [151, 0]
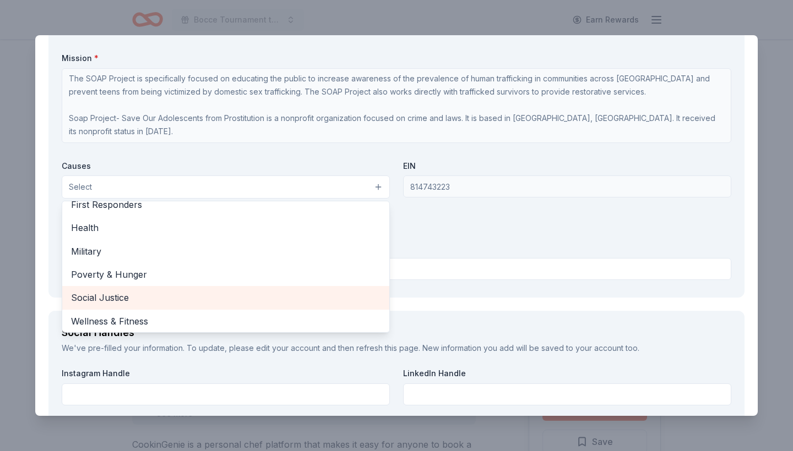
click at [292, 291] on span "Social Justice" at bounding box center [225, 298] width 309 height 14
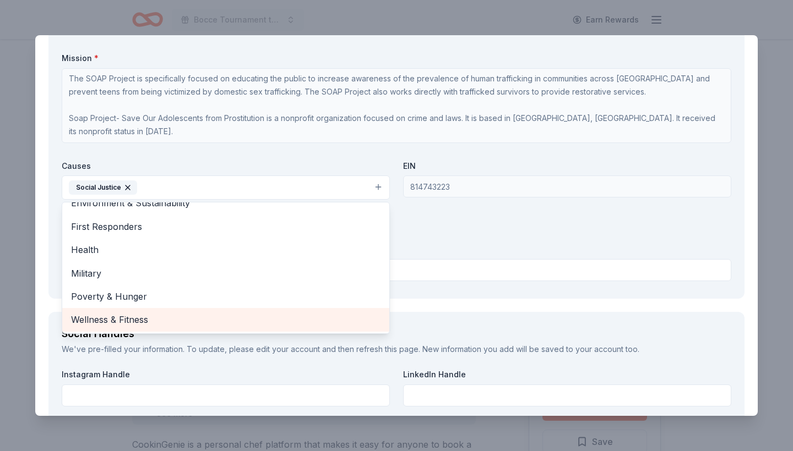
scroll to position [128, 0]
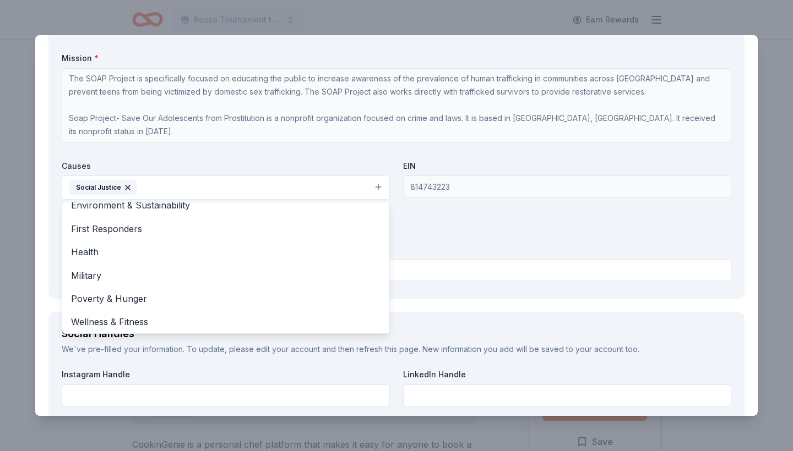
click at [449, 234] on div "Organization Name * Soap Project- Save Our Adolescents from Prostitution Organi…" at bounding box center [396, 141] width 669 height 287
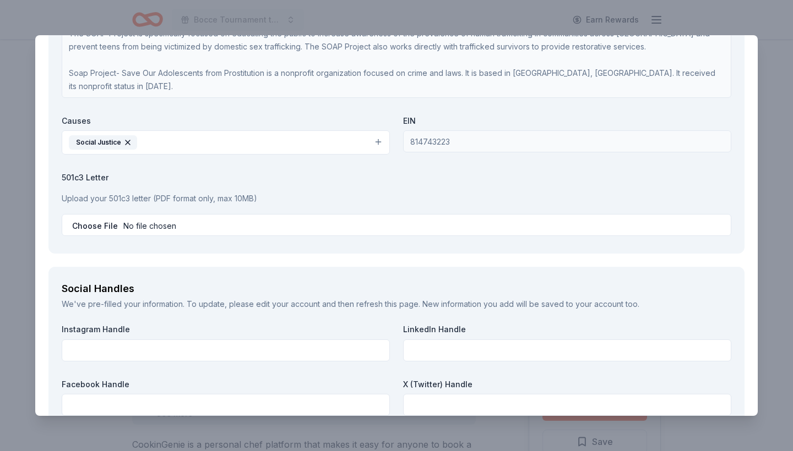
scroll to position [1083, 0]
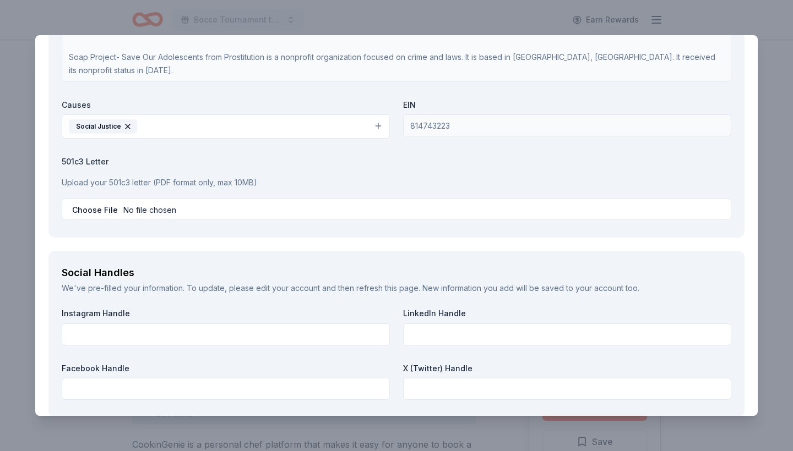
click at [407, 208] on input "file" at bounding box center [396, 209] width 669 height 22
type input "C:\fakepath\501cert.pdf"
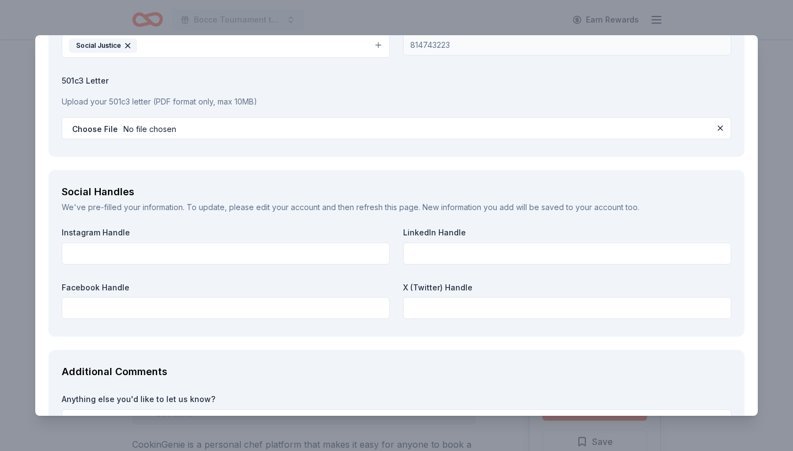
scroll to position [1165, 0]
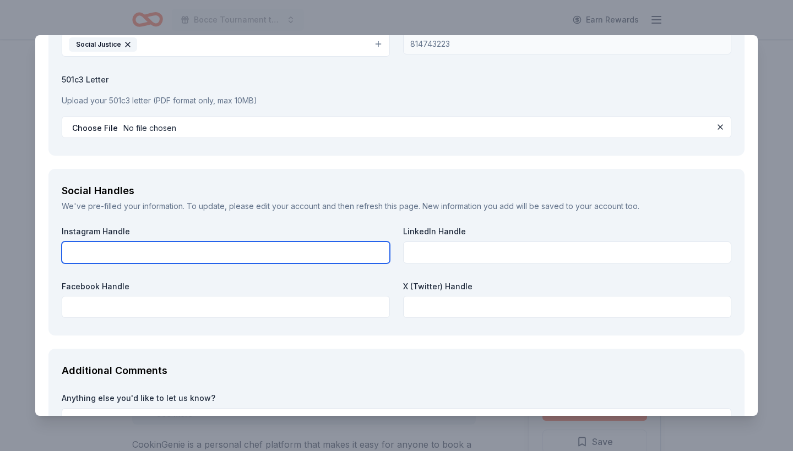
click at [364, 251] on input "text" at bounding box center [226, 253] width 328 height 22
type input "the_soap_project"
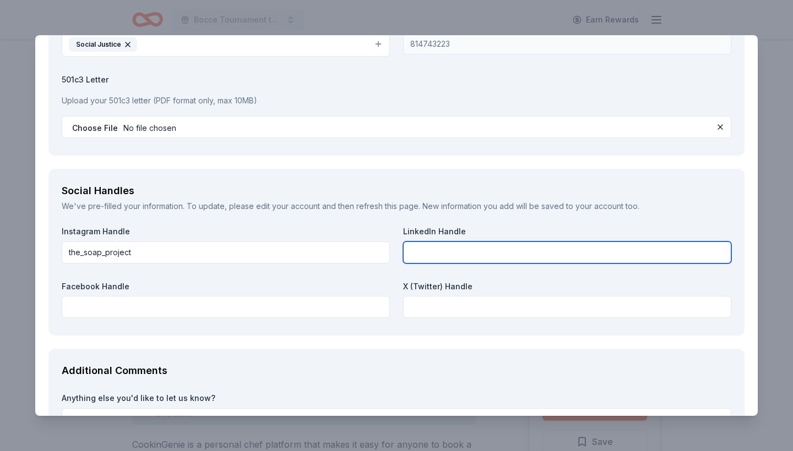
click at [549, 249] on input "text" at bounding box center [567, 253] width 328 height 22
type input "Theresa Flores44"
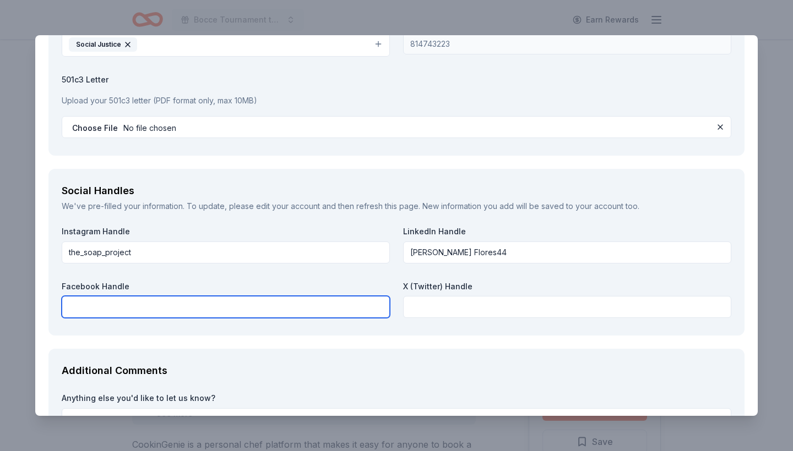
click at [317, 303] on input "text" at bounding box center [226, 307] width 328 height 22
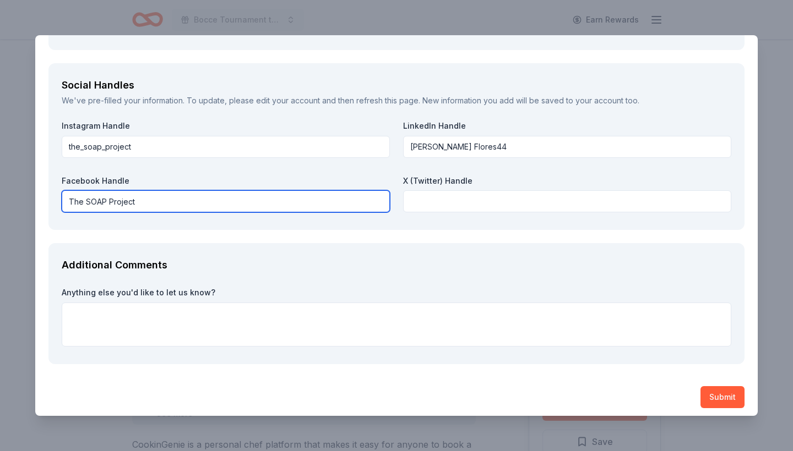
scroll to position [1270, 0]
type input "The SOAP Project"
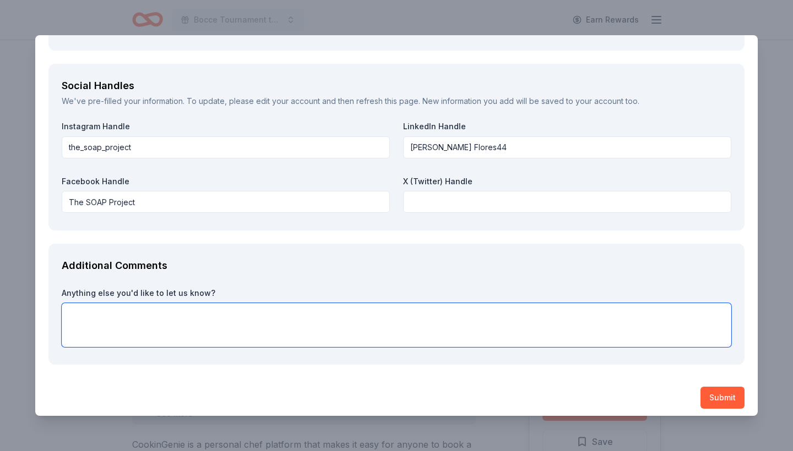
click at [604, 313] on textarea at bounding box center [396, 325] width 669 height 44
type textarea "Thank you"
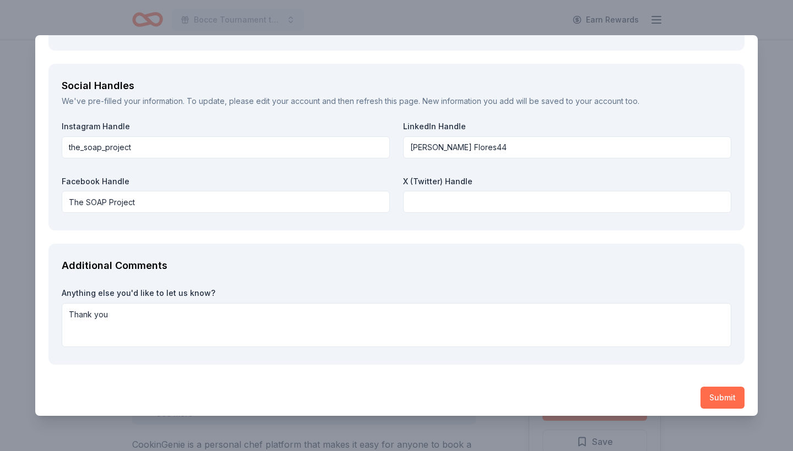
click at [719, 392] on button "Submit" at bounding box center [722, 398] width 44 height 22
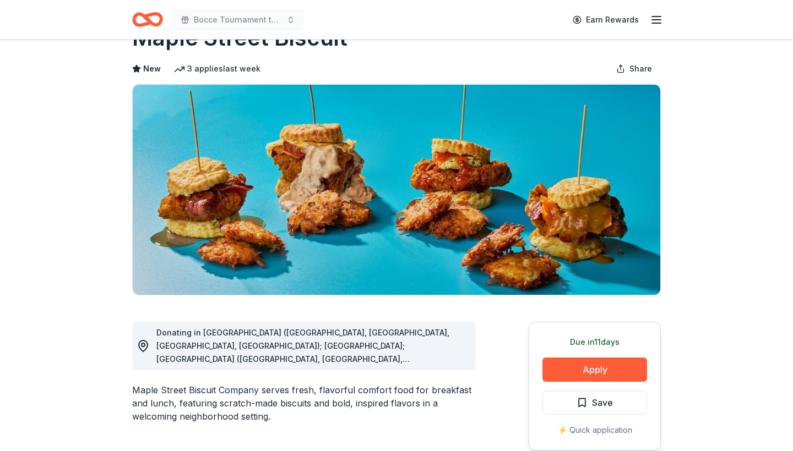
scroll to position [53, 0]
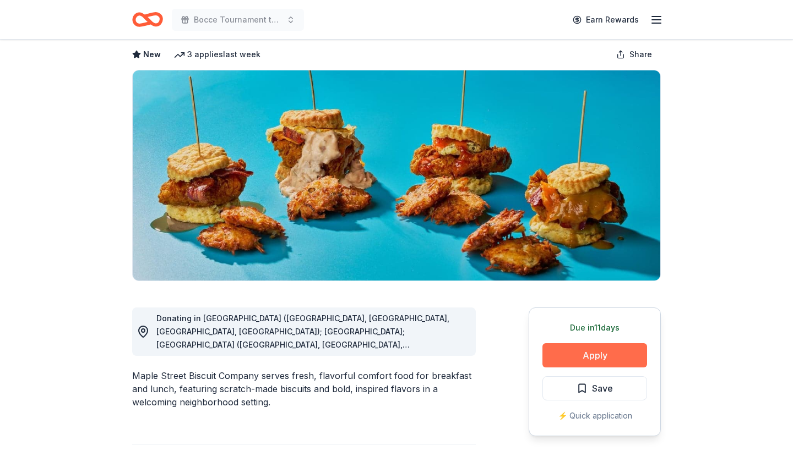
click at [598, 351] on button "Apply" at bounding box center [594, 355] width 105 height 24
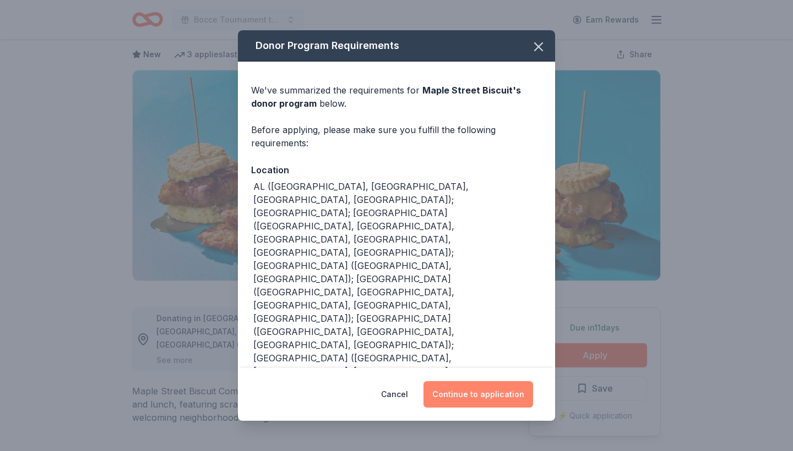
click at [471, 396] on button "Continue to application" at bounding box center [478, 394] width 110 height 26
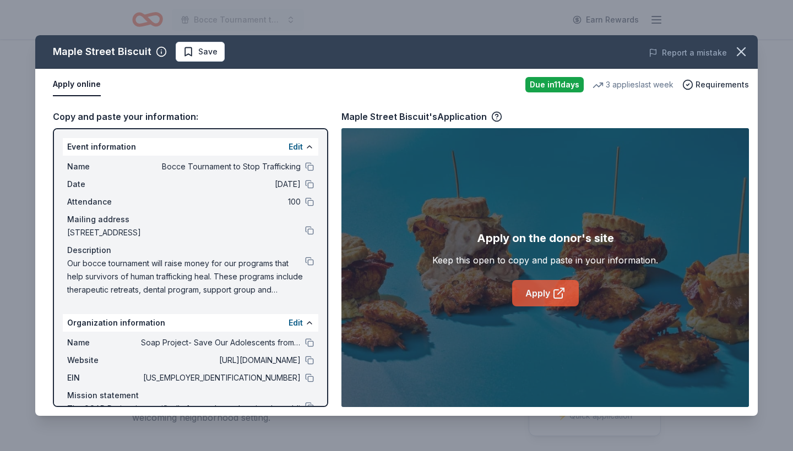
click at [527, 285] on link "Apply" at bounding box center [545, 293] width 67 height 26
click at [192, 55] on span "Save" at bounding box center [200, 51] width 35 height 13
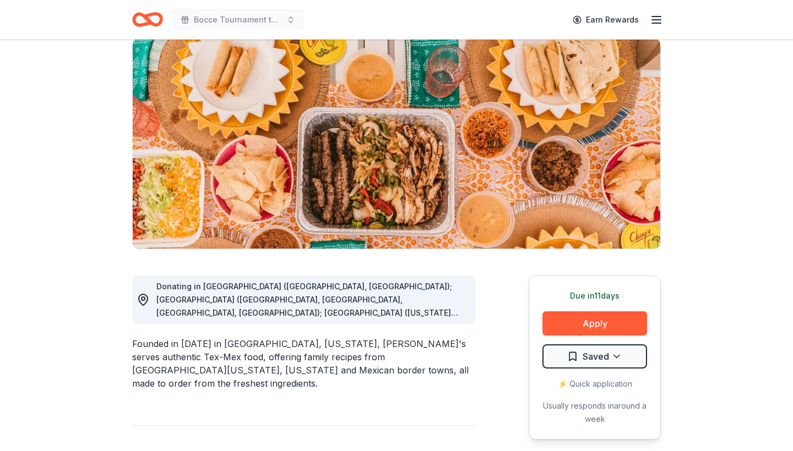
scroll to position [90, 0]
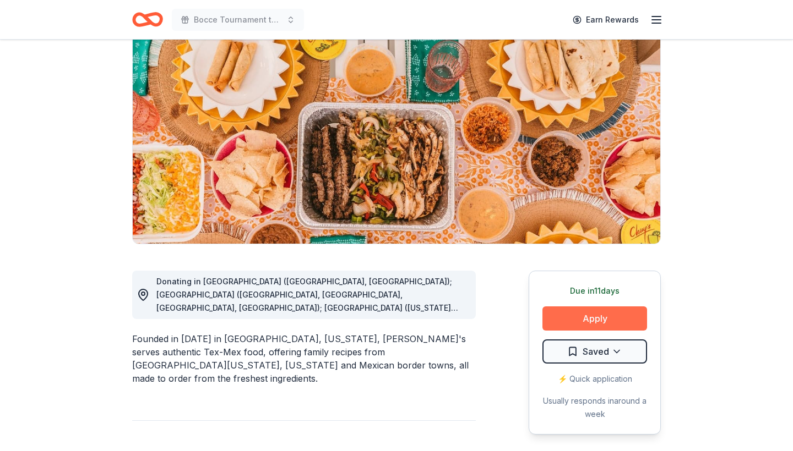
click at [586, 321] on button "Apply" at bounding box center [594, 319] width 105 height 24
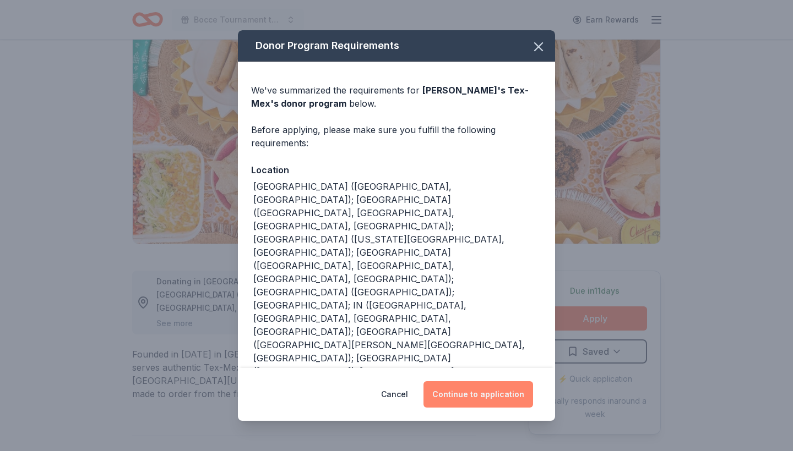
click at [457, 391] on button "Continue to application" at bounding box center [478, 394] width 110 height 26
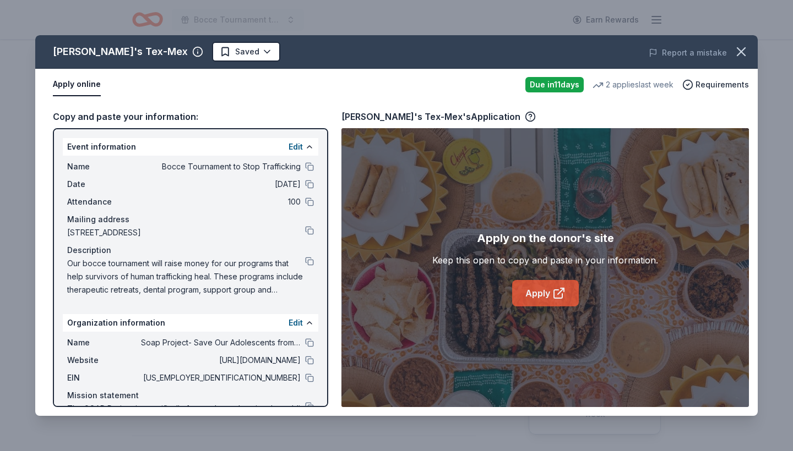
click at [524, 292] on link "Apply" at bounding box center [545, 293] width 67 height 26
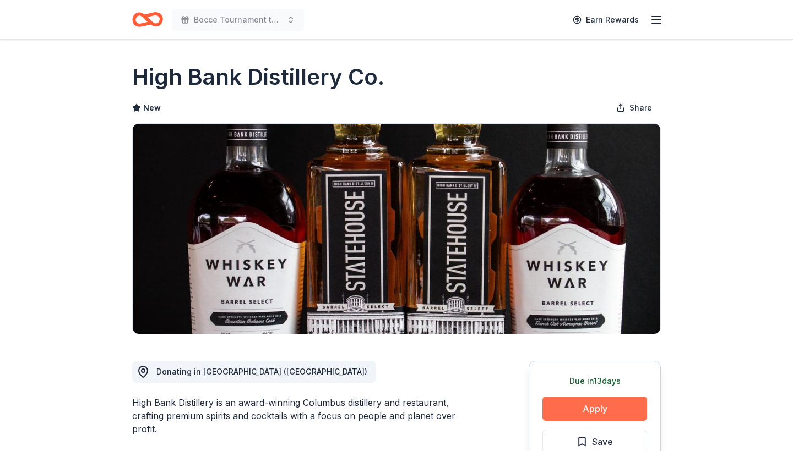
click at [595, 404] on button "Apply" at bounding box center [594, 409] width 105 height 24
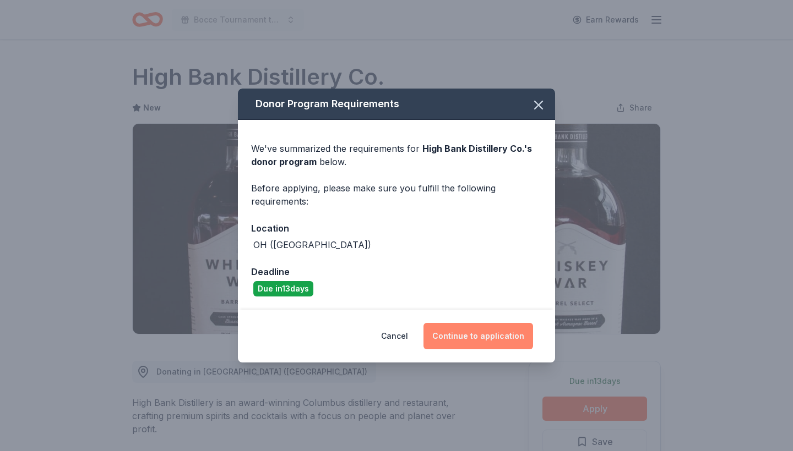
click at [472, 337] on button "Continue to application" at bounding box center [478, 336] width 110 height 26
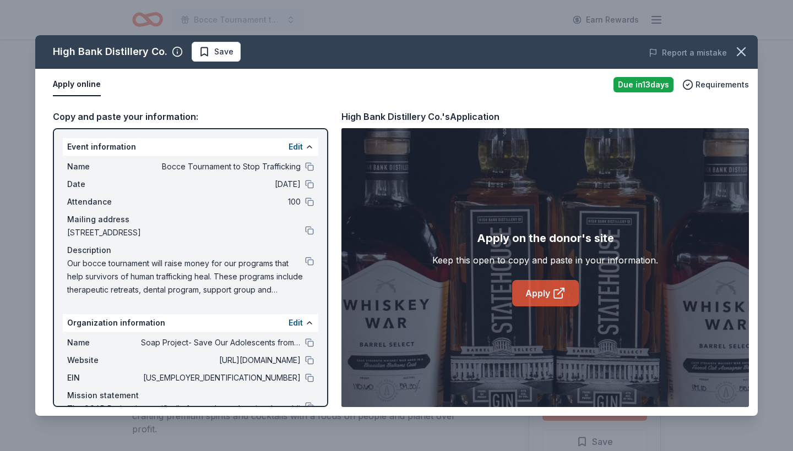
click at [525, 293] on link "Apply" at bounding box center [545, 293] width 67 height 26
click at [214, 48] on span "Save" at bounding box center [223, 51] width 19 height 13
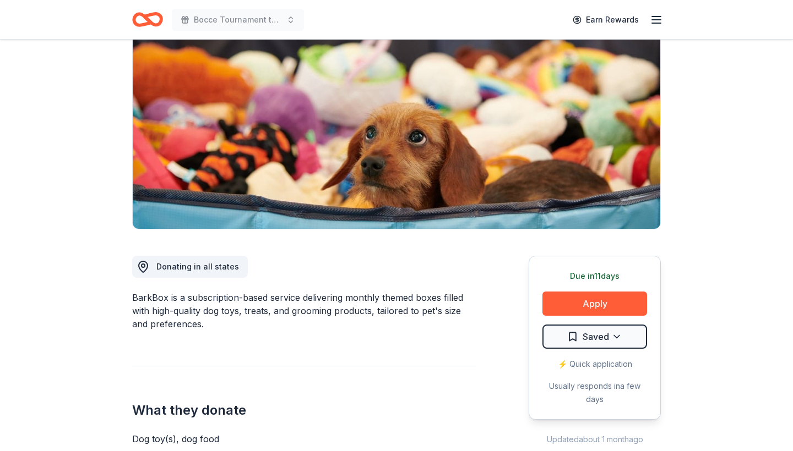
scroll to position [106, 0]
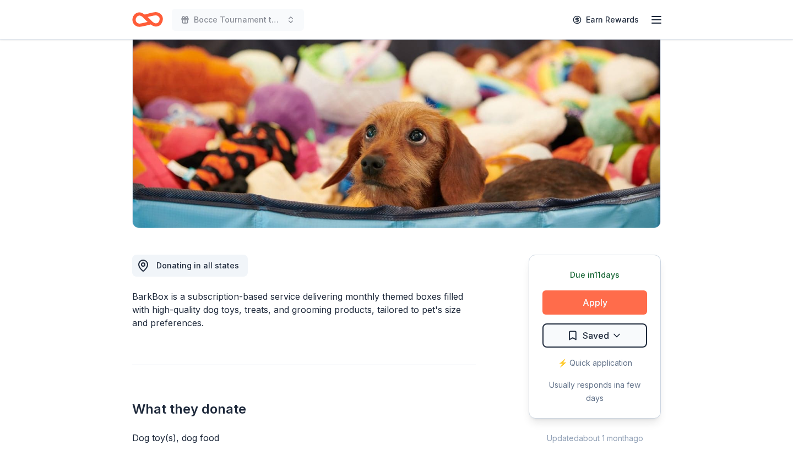
click at [596, 303] on button "Apply" at bounding box center [594, 303] width 105 height 24
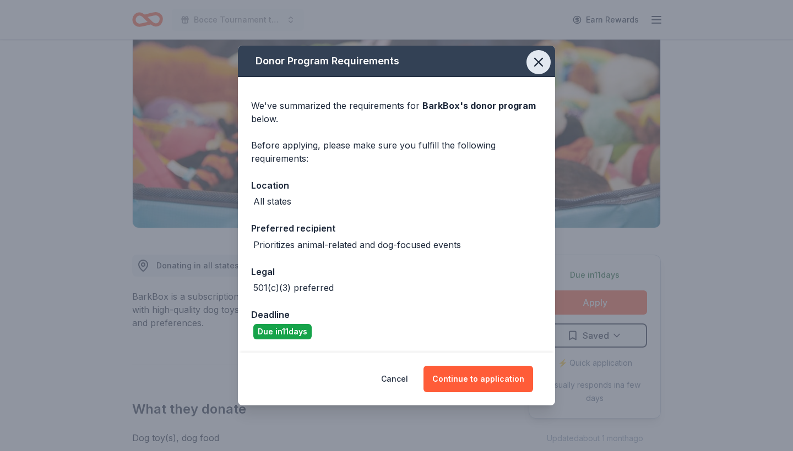
click at [540, 63] on icon "button" at bounding box center [538, 61] width 15 height 15
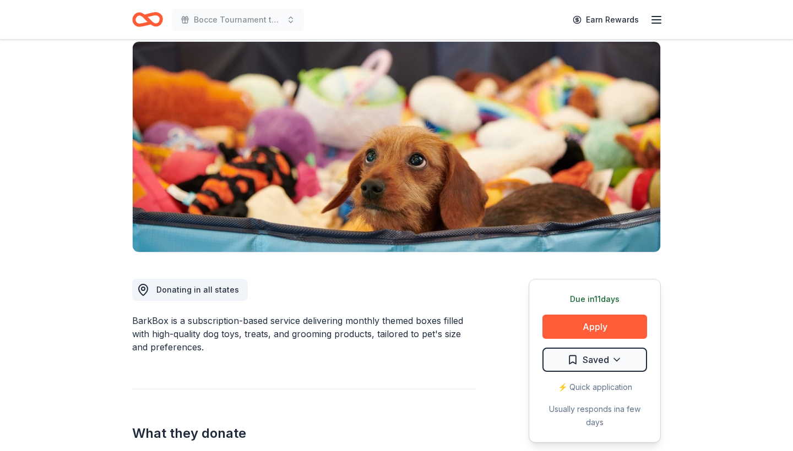
scroll to position [53, 0]
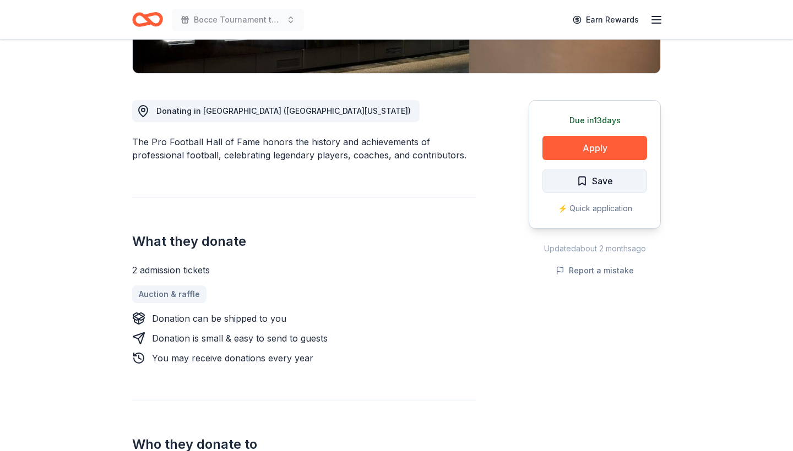
scroll to position [262, 0]
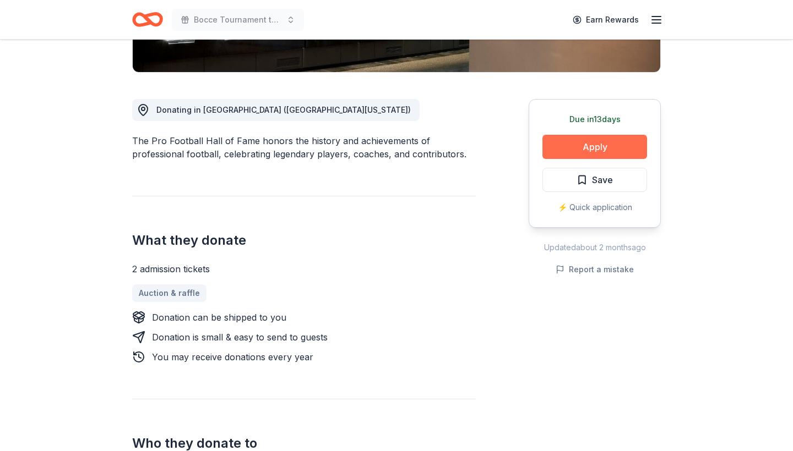
click at [598, 139] on button "Apply" at bounding box center [594, 147] width 105 height 24
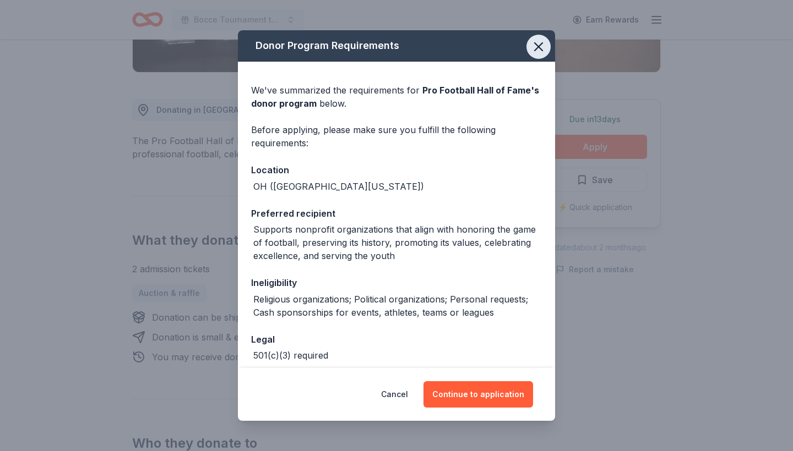
click at [537, 47] on icon "button" at bounding box center [538, 46] width 15 height 15
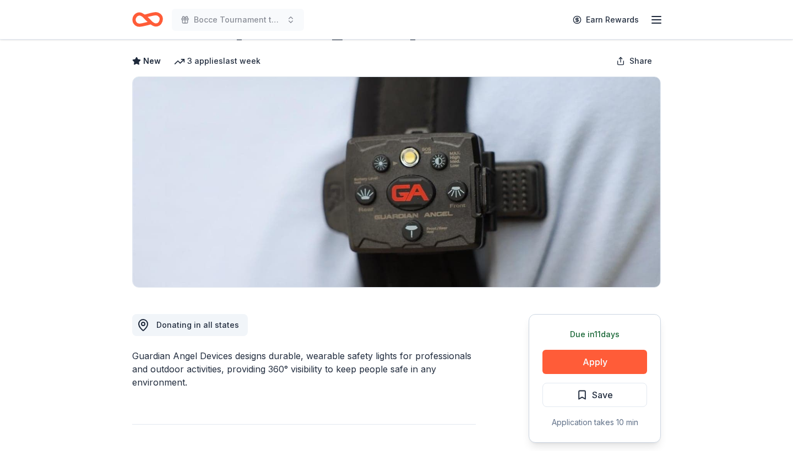
scroll to position [47, 0]
click at [577, 361] on button "Apply" at bounding box center [594, 362] width 105 height 24
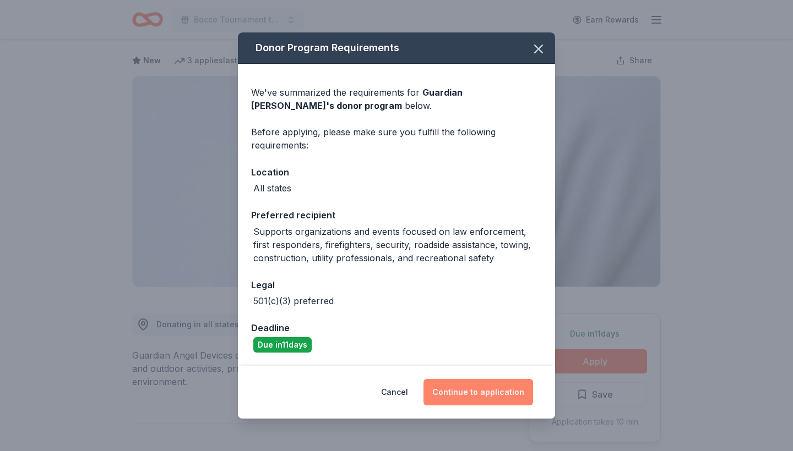
click at [459, 394] on button "Continue to application" at bounding box center [478, 392] width 110 height 26
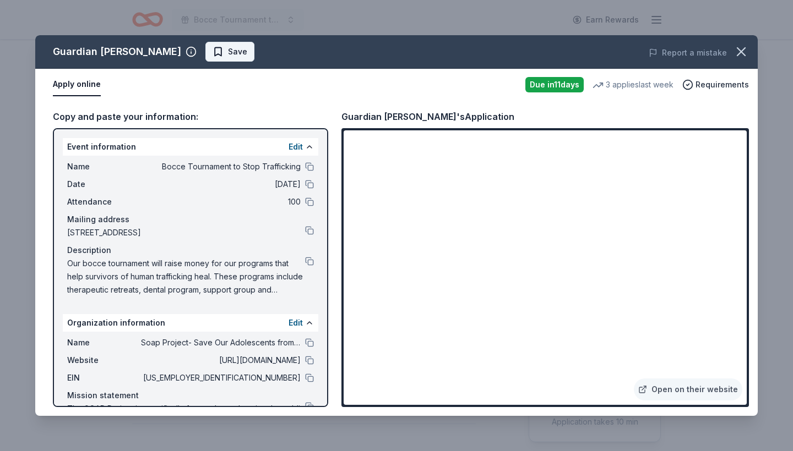
click at [215, 59] on button "Save" at bounding box center [229, 52] width 49 height 20
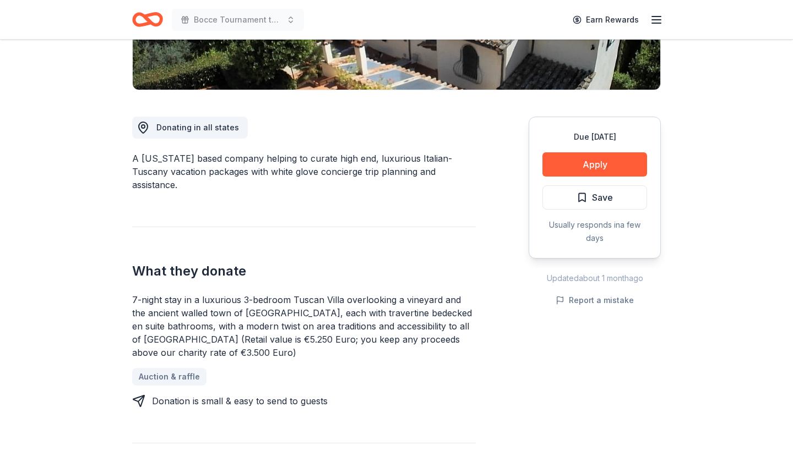
scroll to position [250, 0]
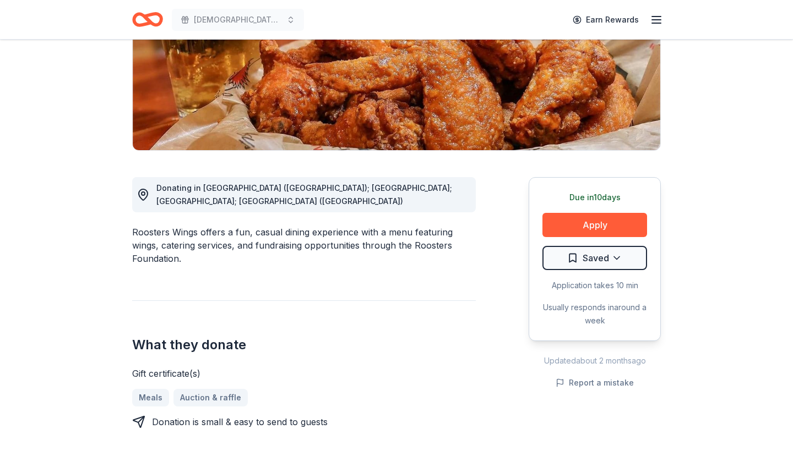
scroll to position [184, 0]
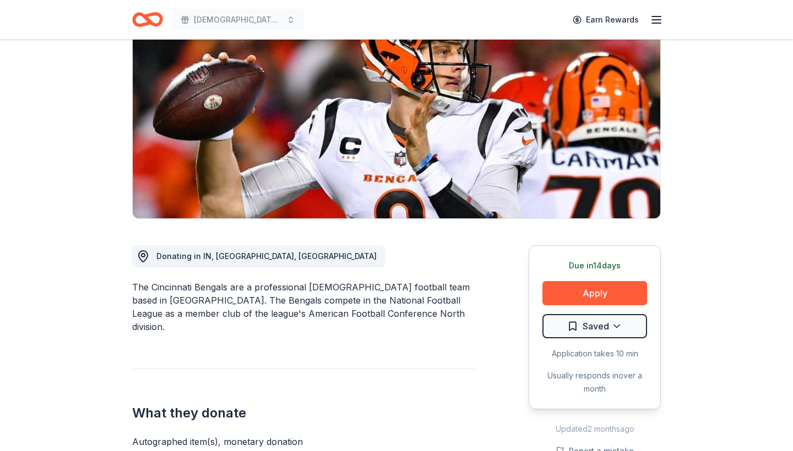
scroll to position [135, 0]
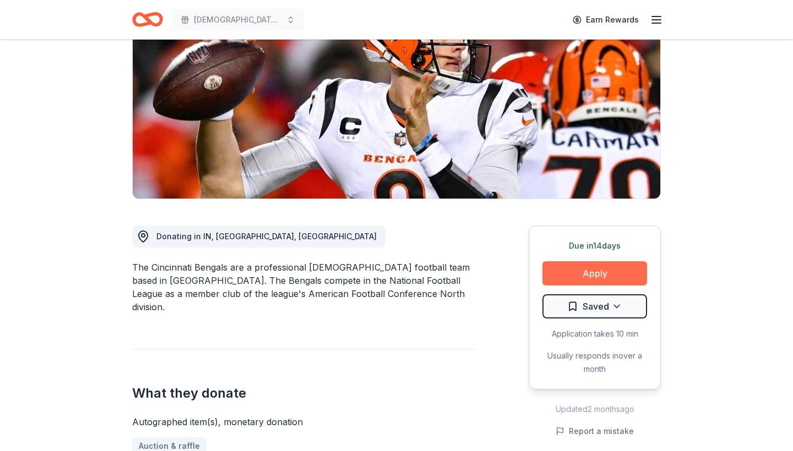
click at [606, 270] on button "Apply" at bounding box center [594, 273] width 105 height 24
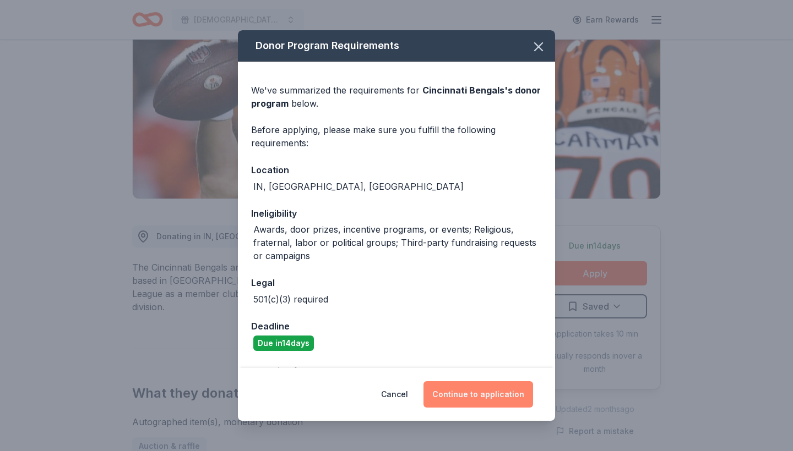
click at [465, 395] on button "Continue to application" at bounding box center [478, 394] width 110 height 26
